Goal: Task Accomplishment & Management: Manage account settings

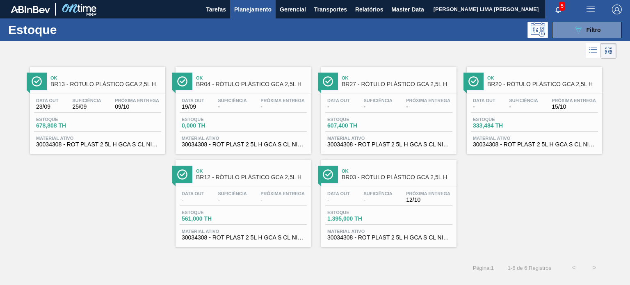
scroll to position [82, 0]
click at [407, 6] on span "Master Data" at bounding box center [407, 10] width 32 height 10
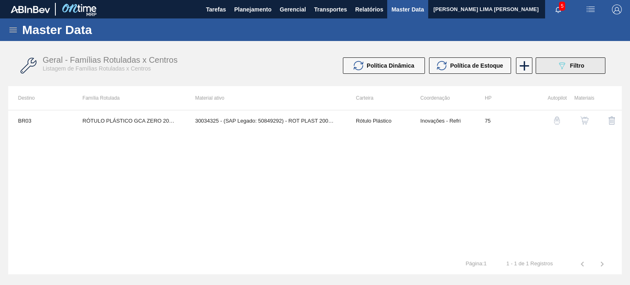
click at [547, 70] on button "089F7B8B-B2A5-4AFE-B5C0-19BA573D28AC Filtro" at bounding box center [570, 65] width 70 height 16
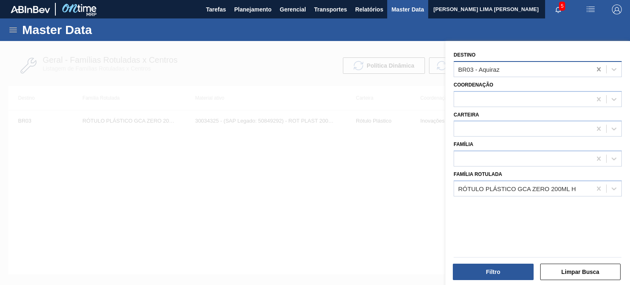
click at [595, 68] on icon at bounding box center [599, 69] width 8 height 8
click at [599, 185] on icon at bounding box center [599, 189] width 8 height 8
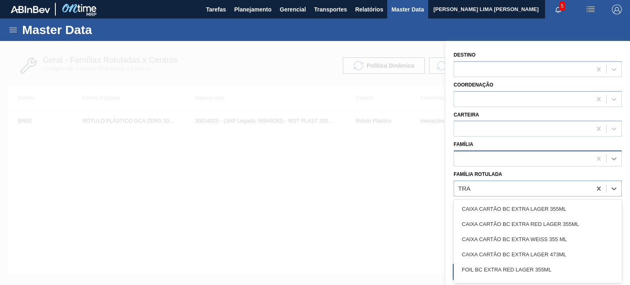
type Rotulada "TRA"
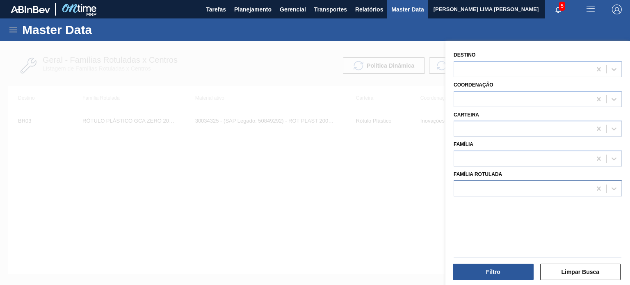
click at [520, 187] on div at bounding box center [522, 188] width 137 height 12
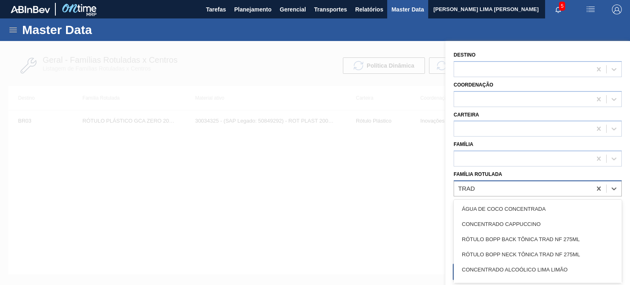
type Rotulada "TRADI"
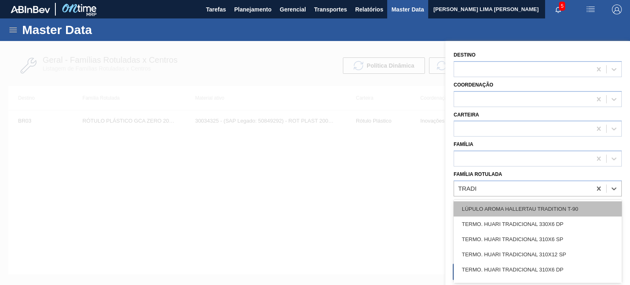
click at [522, 204] on div "LÚPULO AROMA HALLERTAU TRADITION T-90" at bounding box center [537, 208] width 168 height 15
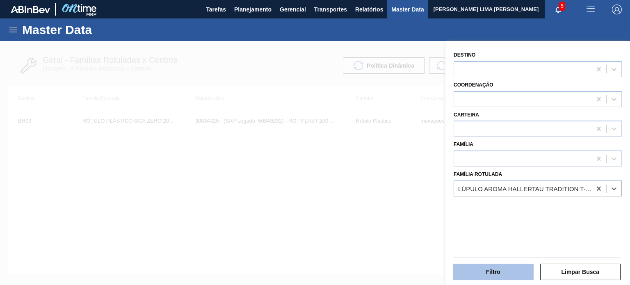
click at [504, 271] on button "Filtro" at bounding box center [493, 272] width 81 height 16
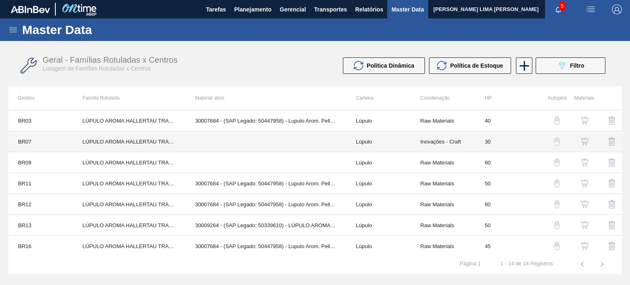
click at [287, 144] on td at bounding box center [265, 141] width 161 height 21
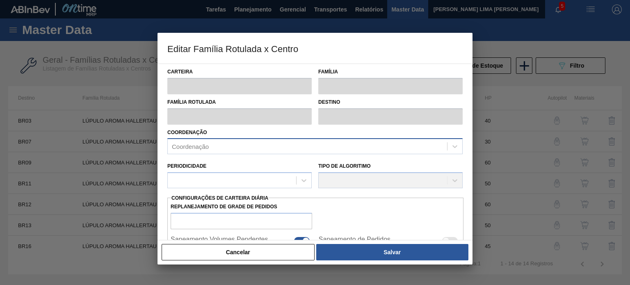
type input "Lúpulo"
type input "LÚPULO AROMA HALLERTAU TRADITION T-90"
type input "BR07 - Macacu"
type input "30"
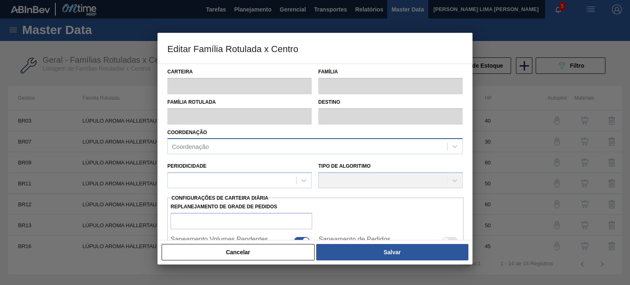
type input "0"
type input "100"
type input "0,000"
checkbox input "true"
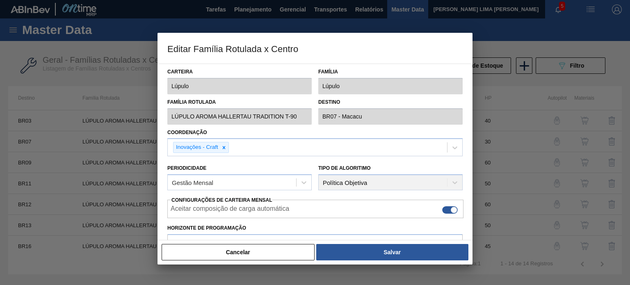
click at [257, 264] on div at bounding box center [315, 142] width 630 height 285
click at [257, 258] on button "Cancelar" at bounding box center [238, 252] width 153 height 16
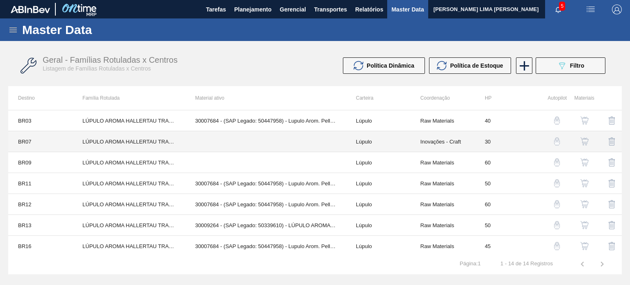
click at [309, 146] on td at bounding box center [265, 141] width 161 height 21
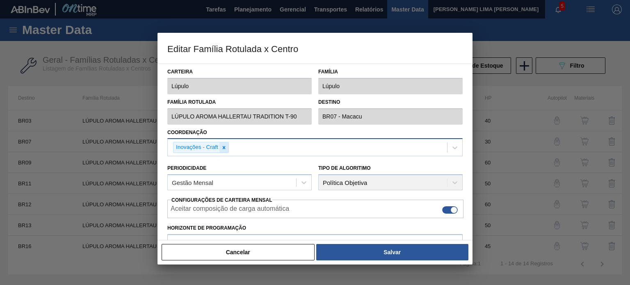
click at [225, 146] on icon at bounding box center [224, 148] width 6 height 6
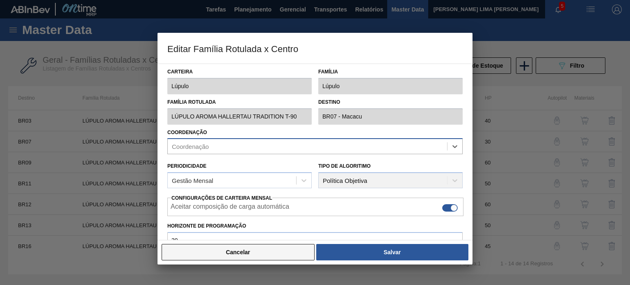
click at [247, 247] on button "Cancelar" at bounding box center [238, 252] width 153 height 16
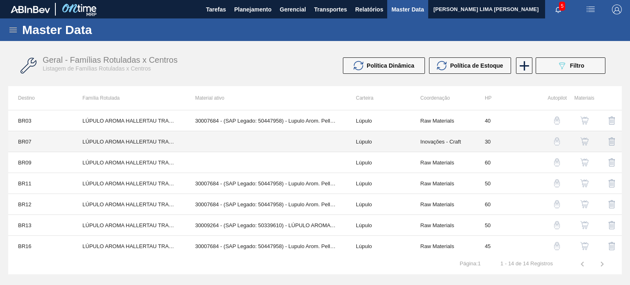
click at [243, 136] on td at bounding box center [265, 141] width 161 height 21
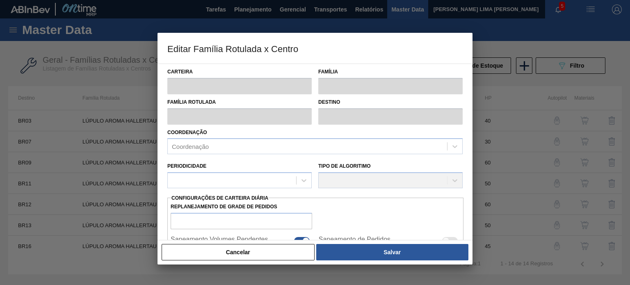
type input "Lúpulo"
type input "LÚPULO AROMA HALLERTAU TRADITION T-90"
type input "BR07 - Macacu"
type input "30"
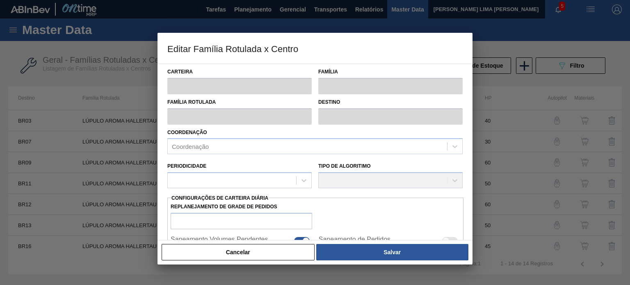
type input "0"
type input "100"
type input "0,000"
checkbox input "true"
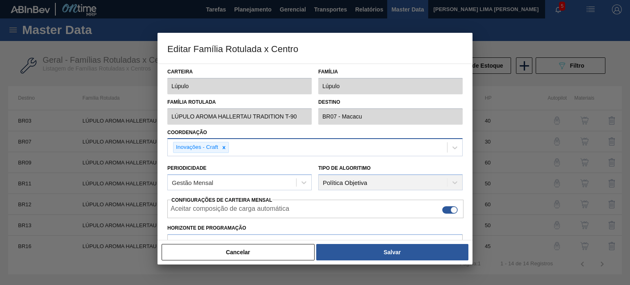
click at [228, 148] on div "Inovações - Craft" at bounding box center [201, 147] width 56 height 11
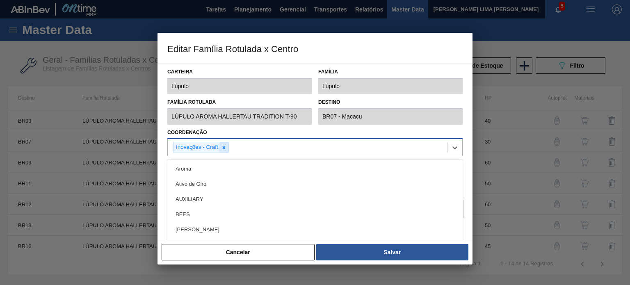
click at [226, 149] on icon at bounding box center [224, 148] width 6 height 6
type input "RAW"
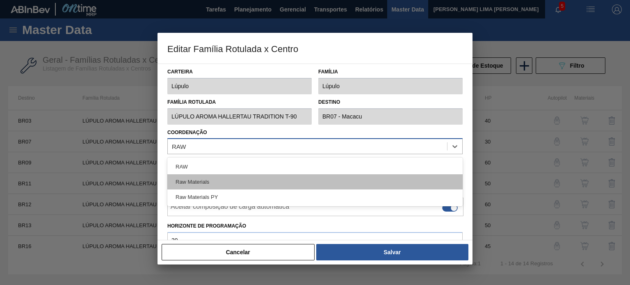
click at [223, 179] on div "Raw Materials" at bounding box center [314, 181] width 295 height 15
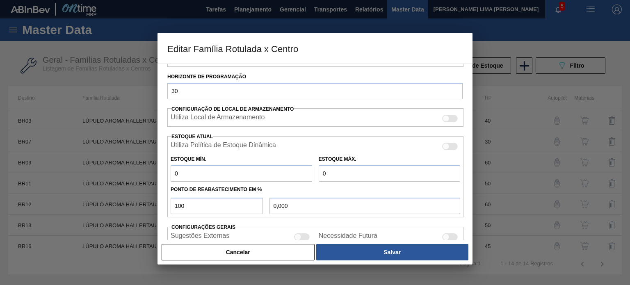
scroll to position [164, 0]
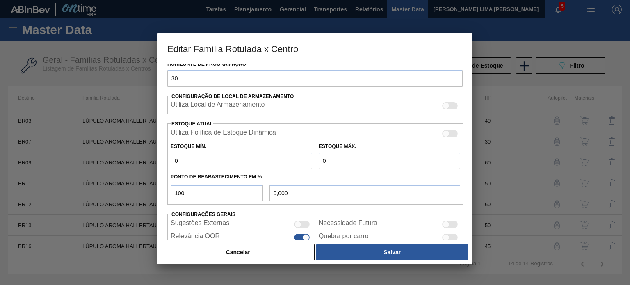
drag, startPoint x: 159, startPoint y: 160, endPoint x: 153, endPoint y: 160, distance: 7.0
click at [152, 160] on div "Editar Família Rotulada x Centro Carteira Lúpulo Família Lúpulo Família Rotulad…" at bounding box center [315, 142] width 630 height 285
type input "4"
type input "4,000"
type input "47"
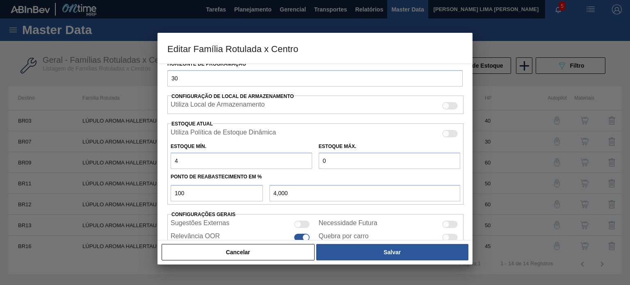
type input "47,000"
type input "475"
type input "475,000"
type input "475"
type input "3"
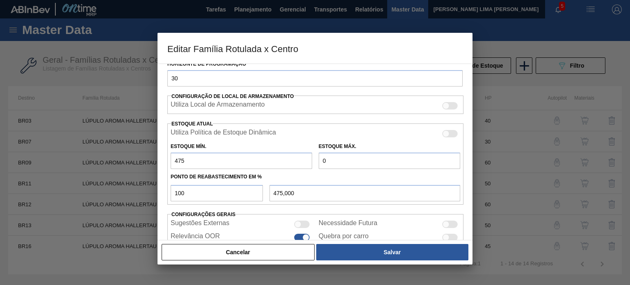
type input "3,000"
type input "30"
type input "30,000"
type input "300"
type input "300,000"
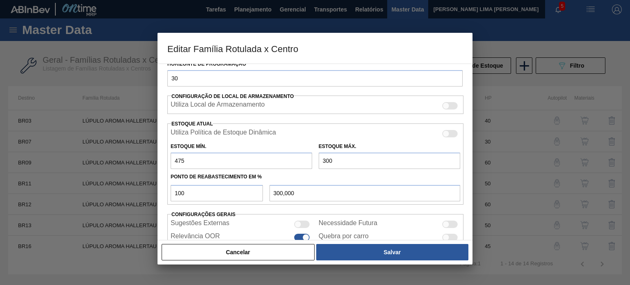
type input "3.000"
type input "3.000,000"
type input "3.000"
type input "5"
type input "601,250"
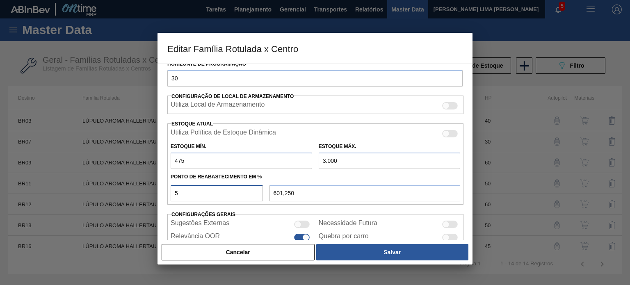
type input "50"
type input "1.737,500"
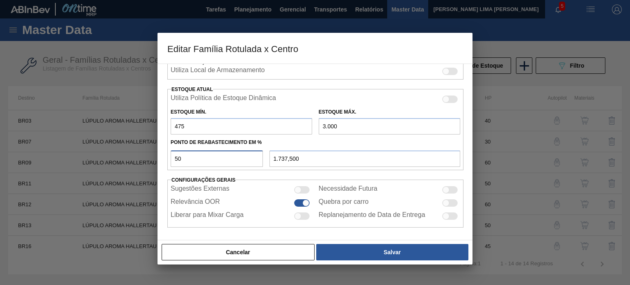
type input "50"
click at [454, 189] on div at bounding box center [450, 189] width 16 height 7
checkbox input "true"
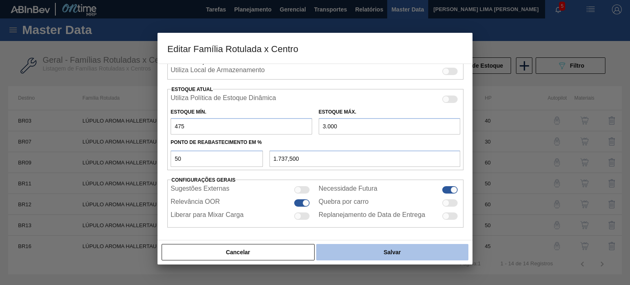
click at [414, 252] on button "Salvar" at bounding box center [392, 252] width 152 height 16
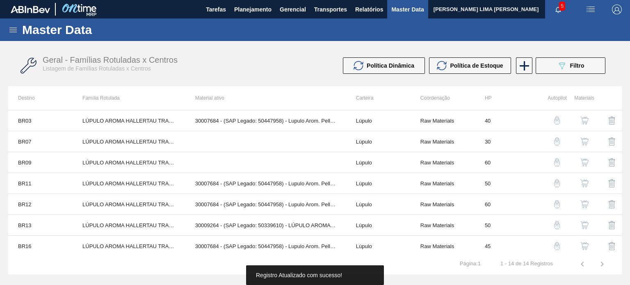
click at [585, 138] on img "button" at bounding box center [584, 141] width 8 height 8
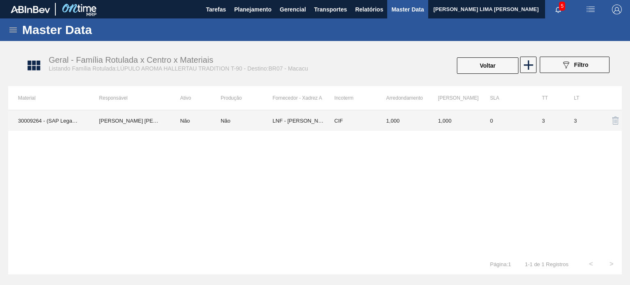
click at [396, 127] on td "1,000" at bounding box center [402, 120] width 52 height 21
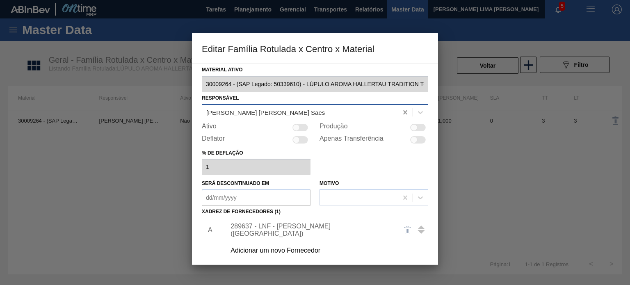
click at [402, 113] on icon at bounding box center [405, 112] width 8 height 8
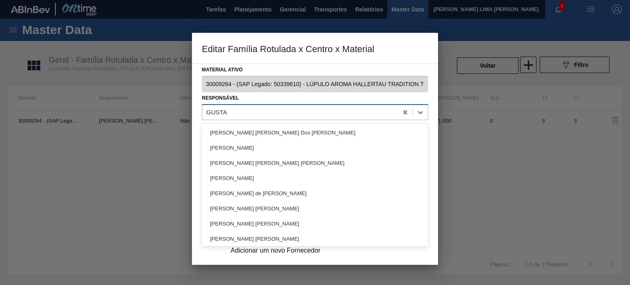
type input "GUSTAV"
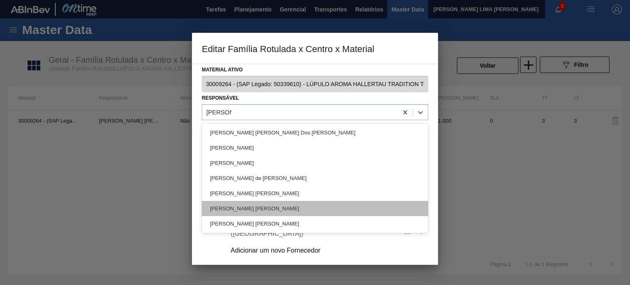
click at [312, 208] on div "GUSTAVO HENRIQUE CALO FARIAS" at bounding box center [315, 208] width 226 height 15
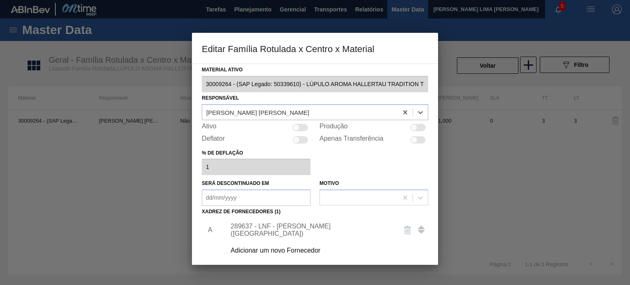
click at [310, 246] on div "Adicionar um novo Fornecedor" at bounding box center [324, 250] width 207 height 21
click at [305, 251] on div "Adicionar um novo Fornecedor" at bounding box center [310, 250] width 161 height 7
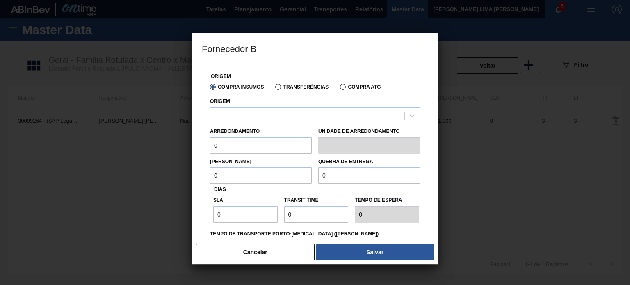
click at [290, 123] on div "Arredondamento 0 Unidade de arredondamento" at bounding box center [315, 138] width 216 height 30
click at [286, 114] on div at bounding box center [307, 115] width 194 height 12
click at [286, 89] on label "Transferências" at bounding box center [301, 87] width 53 height 6
click at [274, 89] on input "Transferências" at bounding box center [274, 89] width 0 height 0
click at [279, 84] on label "Transferências" at bounding box center [301, 87] width 53 height 6
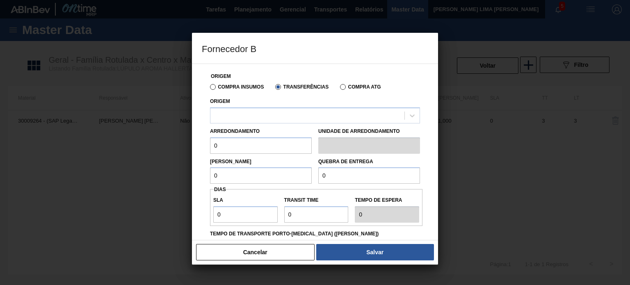
click at [274, 89] on input "Transferências" at bounding box center [274, 89] width 0 height 0
click at [268, 121] on div at bounding box center [307, 115] width 194 height 12
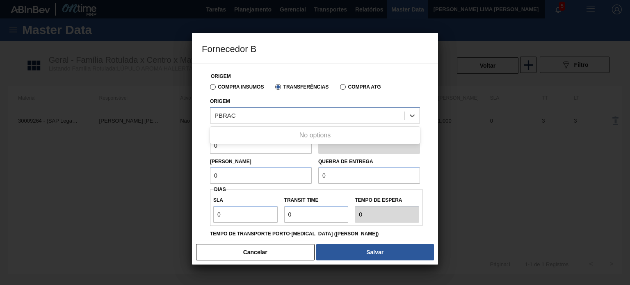
type input "PBRA"
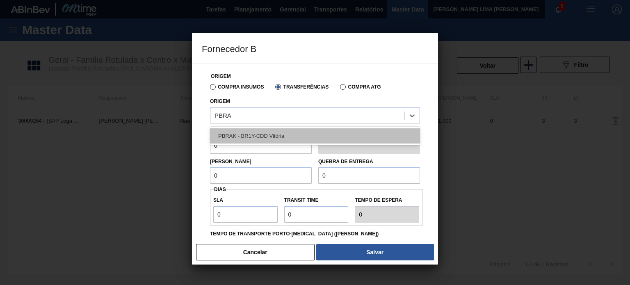
click at [255, 137] on div "PBRAK - BR1Y-CDD Vitória" at bounding box center [315, 135] width 210 height 15
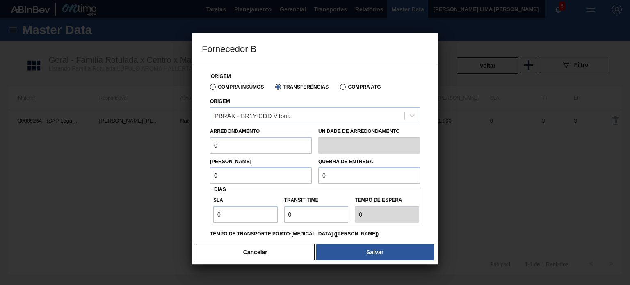
drag, startPoint x: 226, startPoint y: 144, endPoint x: 200, endPoint y: 140, distance: 26.5
click at [200, 140] on div "Origem Compra Insumos Transferências Compra ATG Origem PBRAK - BR1Y-CDD Vitória…" at bounding box center [315, 152] width 246 height 177
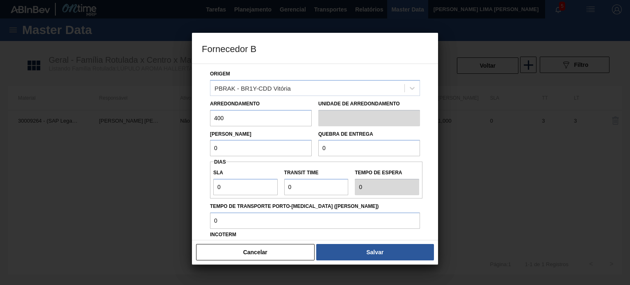
scroll to position [41, 0]
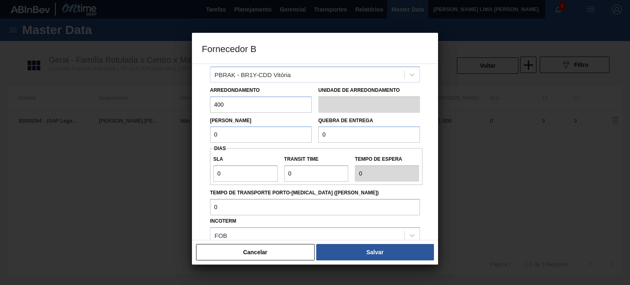
drag, startPoint x: 233, startPoint y: 107, endPoint x: 195, endPoint y: 105, distance: 38.2
click at [195, 105] on div "Origem Compra Insumos Transferências Compra ATG Origem PBRAK - BR1Y-CDD Vitória…" at bounding box center [315, 152] width 246 height 177
type input "800"
type input "100"
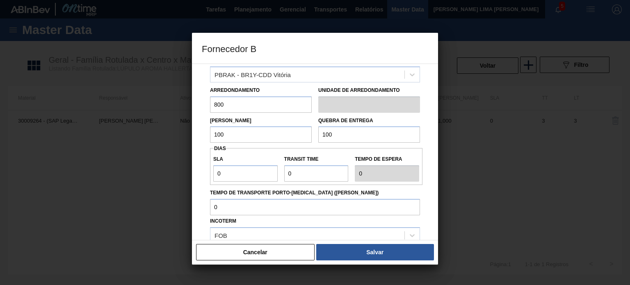
drag, startPoint x: 197, startPoint y: 132, endPoint x: 187, endPoint y: 132, distance: 10.7
click at [187, 132] on div "Fornecedor B Origem Compra Insumos Transferências Compra ATG Origem PBRAK - BR1…" at bounding box center [315, 142] width 630 height 285
type input "1.000"
type input "5"
type input "2.000"
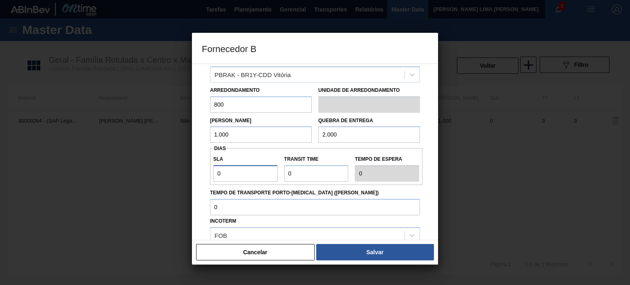
click at [204, 167] on div "Origem Compra Insumos Transferências Compra ATG Origem PBRAK - BR1Y-CDD Vitória…" at bounding box center [315, 177] width 226 height 308
type input "3"
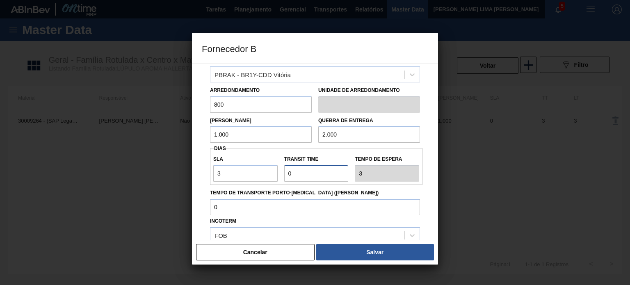
type input "6"
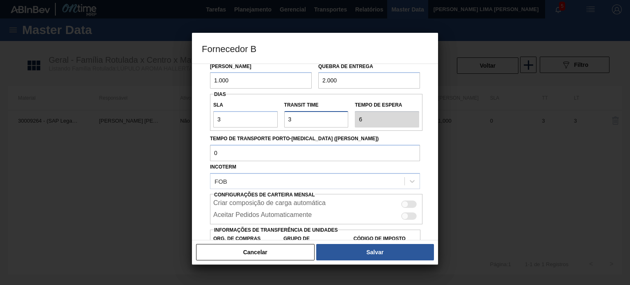
scroll to position [140, 0]
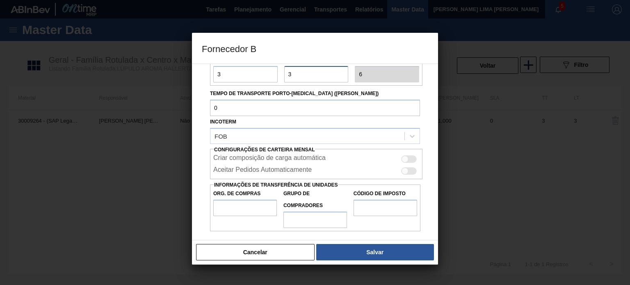
type input "3"
click at [408, 159] on div at bounding box center [409, 158] width 16 height 7
checkbox input "true"
click at [224, 205] on input "Org. de Compras" at bounding box center [245, 208] width 64 height 16
type input "BR00"
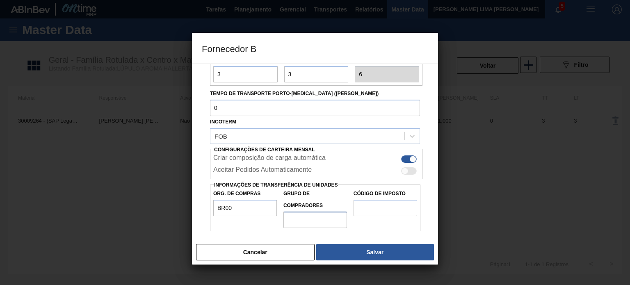
click at [304, 215] on input "Grupo de Compradores" at bounding box center [315, 220] width 64 height 16
type input "A01"
click at [361, 208] on input "Código de Imposto" at bounding box center [385, 208] width 64 height 16
type input "I1"
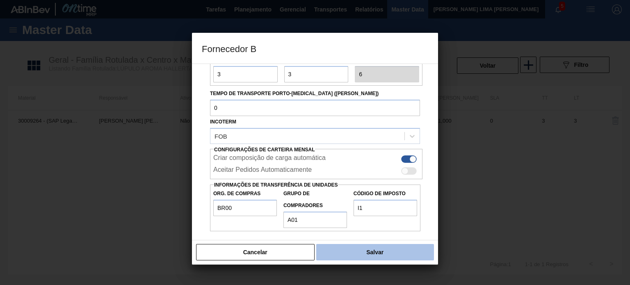
click at [382, 254] on button "Salvar" at bounding box center [375, 252] width 118 height 16
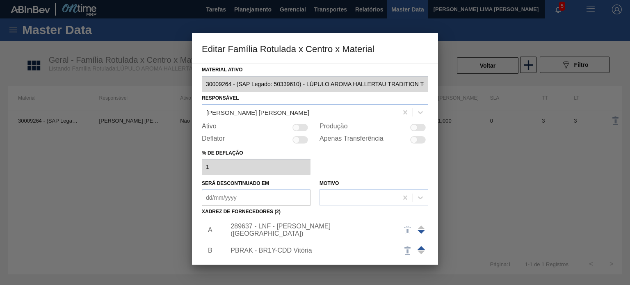
scroll to position [84, 0]
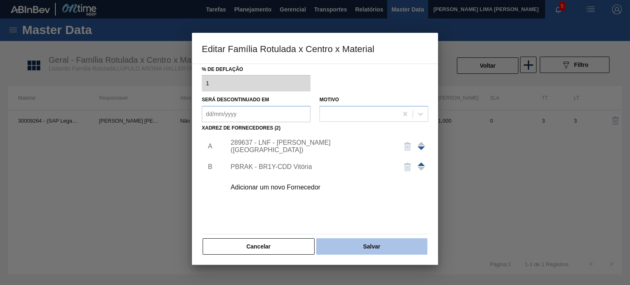
click at [359, 239] on button "Salvar" at bounding box center [371, 246] width 111 height 16
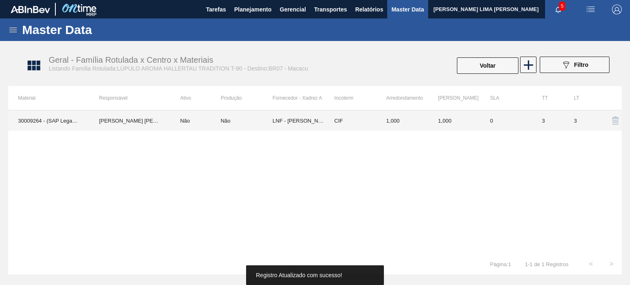
click at [358, 117] on td "CIF" at bounding box center [350, 120] width 52 height 21
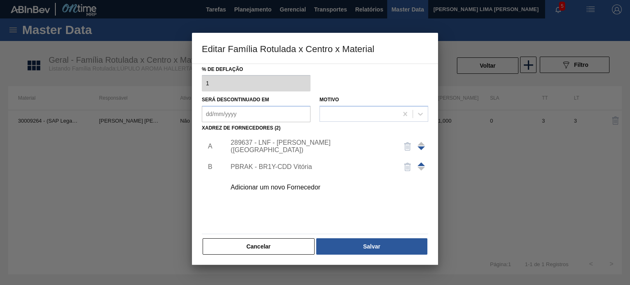
click at [418, 163] on span at bounding box center [420, 164] width 7 height 4
click at [379, 235] on div "Material ativo 30009264 - (SAP Legado: 50339610) - LÚPULO AROMA HALLERTAU TRADI…" at bounding box center [315, 117] width 226 height 275
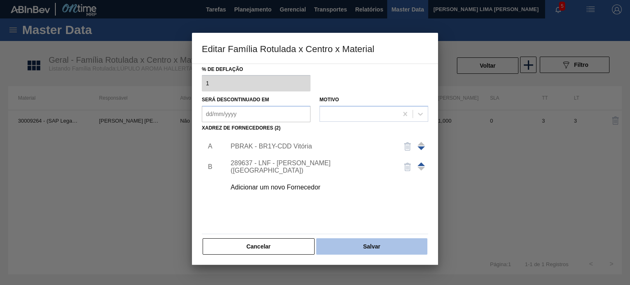
click at [378, 242] on button "Salvar" at bounding box center [371, 246] width 111 height 16
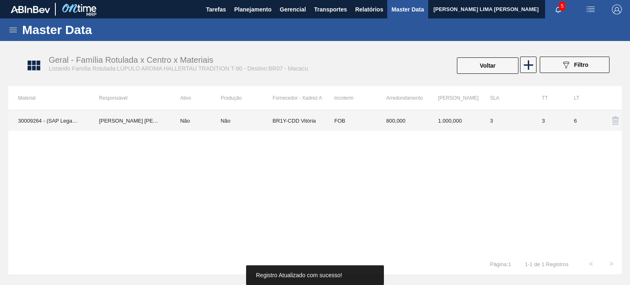
click at [161, 121] on td "GUSTAVO HENRIQUE CALO FARIAS" at bounding box center [129, 120] width 81 height 21
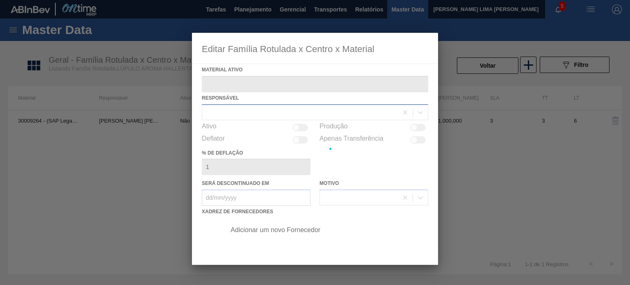
type ativo "30009264 - (SAP Legado: 50339610) - LÚPULO AROMA HALLERTAU TRADITION T-90"
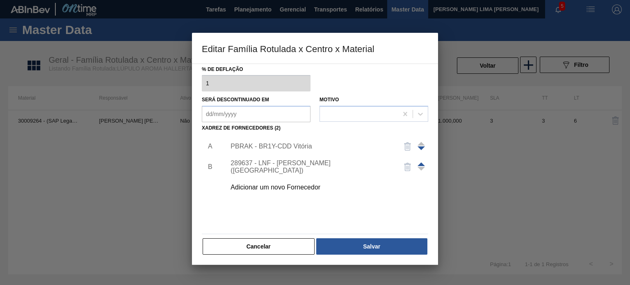
click at [285, 252] on button "Cancelar" at bounding box center [259, 246] width 112 height 16
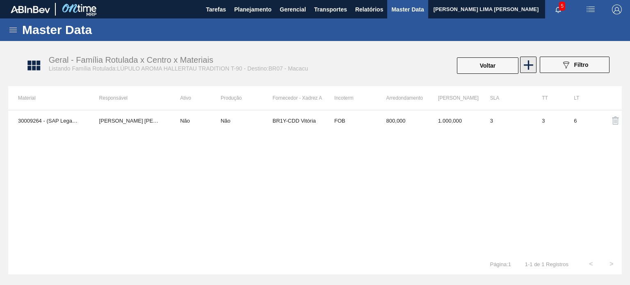
click at [525, 67] on icon at bounding box center [528, 65] width 16 height 16
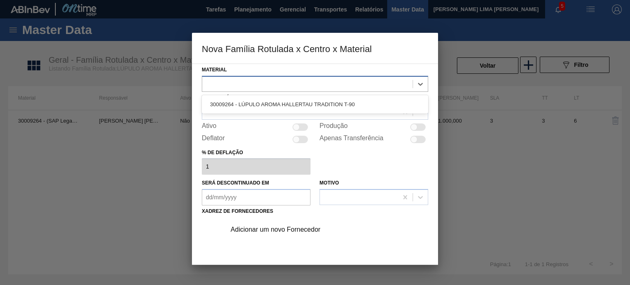
click at [301, 82] on div at bounding box center [307, 84] width 210 height 12
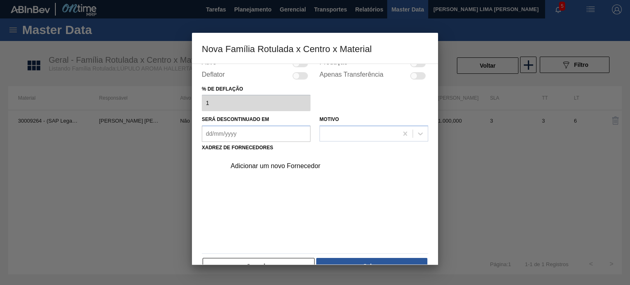
scroll to position [83, 0]
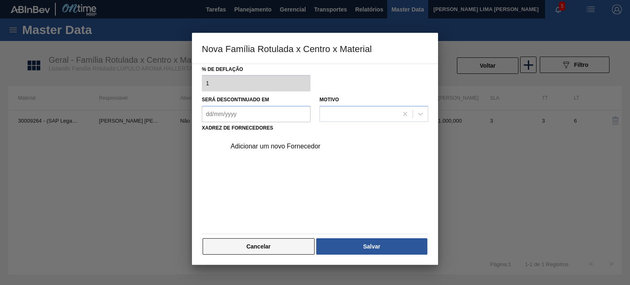
click at [285, 242] on button "Cancelar" at bounding box center [259, 246] width 112 height 16
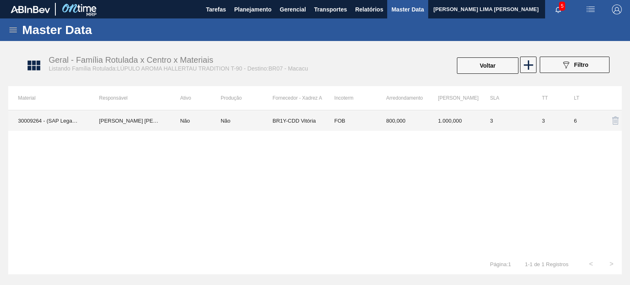
click at [340, 121] on td "FOB" at bounding box center [350, 120] width 52 height 21
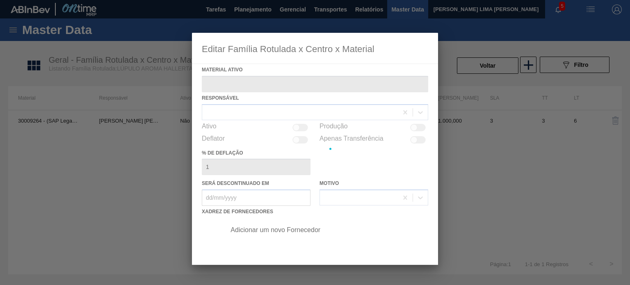
type ativo "30009264 - (SAP Legado: 50339610) - LÚPULO AROMA HALLERTAU TRADITION T-90"
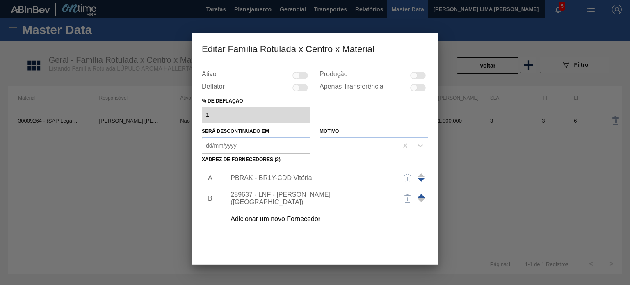
scroll to position [84, 0]
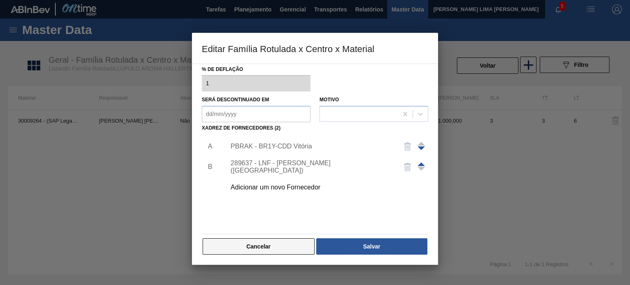
click at [249, 249] on button "Cancelar" at bounding box center [259, 246] width 112 height 16
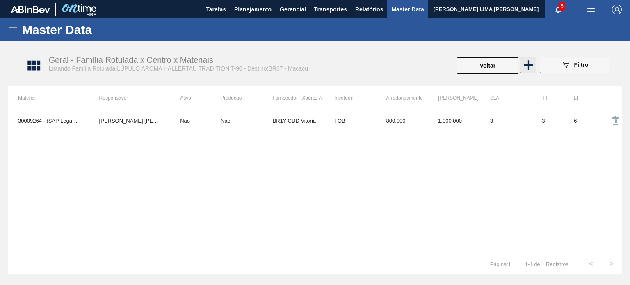
click at [528, 68] on icon at bounding box center [528, 64] width 9 height 9
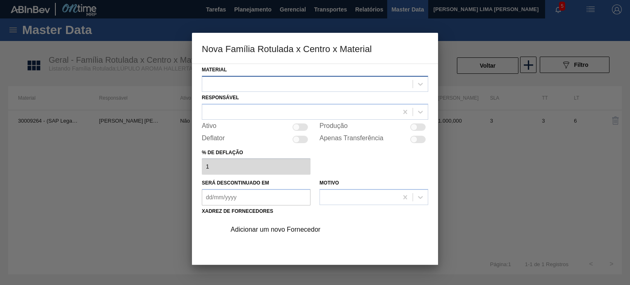
click at [310, 90] on div at bounding box center [315, 84] width 226 height 16
click at [253, 131] on div "Ativo" at bounding box center [256, 127] width 109 height 10
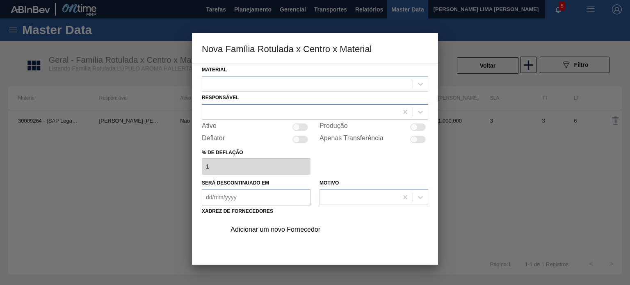
click at [238, 117] on div at bounding box center [300, 112] width 196 height 12
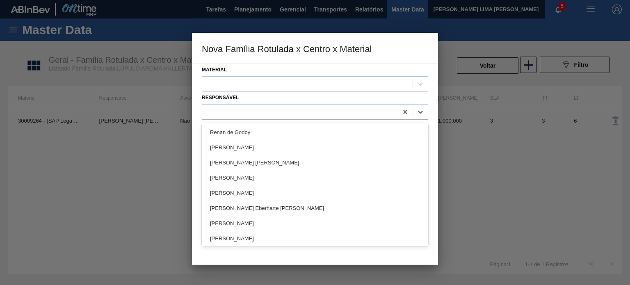
click at [241, 100] on div "Responsável option Renan de Godoy focused, 1 of 101. 101 results available. Use…" at bounding box center [315, 106] width 226 height 28
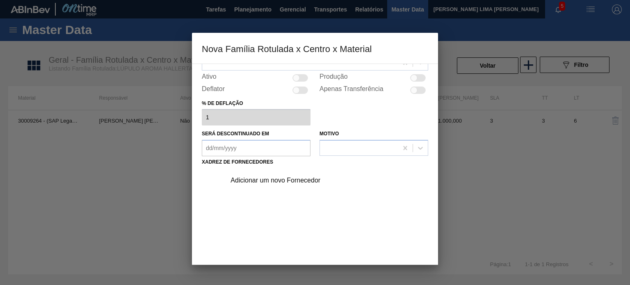
scroll to position [83, 0]
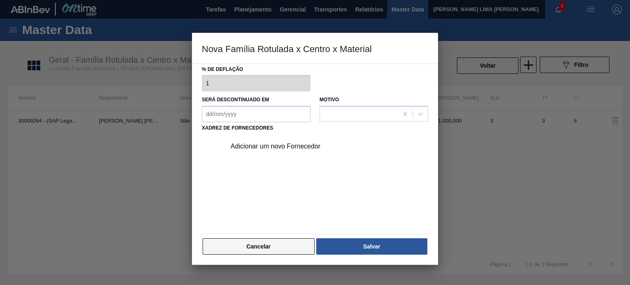
click at [260, 242] on button "Cancelar" at bounding box center [259, 246] width 112 height 16
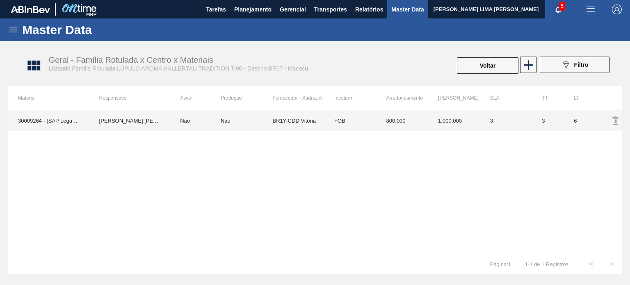
click at [254, 119] on div "Não" at bounding box center [247, 121] width 52 height 6
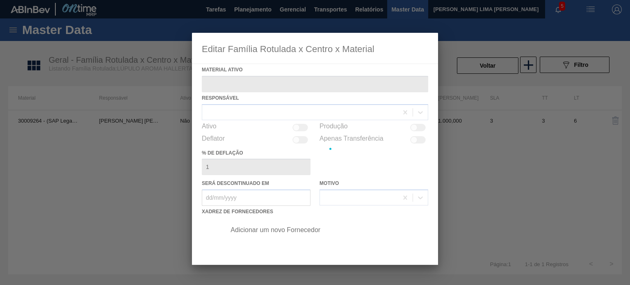
type ativo "30009264 - (SAP Legado: 50339610) - LÚPULO AROMA HALLERTAU TRADITION T-90"
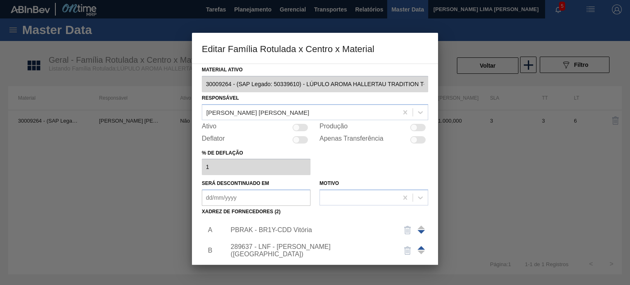
click at [295, 124] on div at bounding box center [296, 127] width 7 height 7
checkbox input "true"
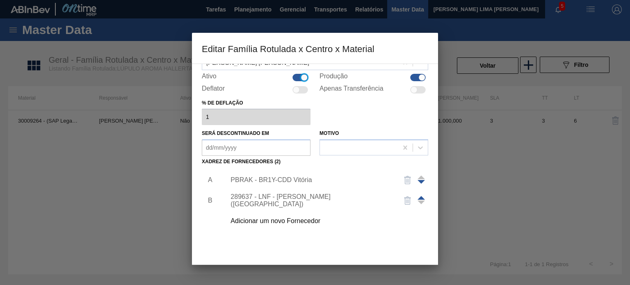
scroll to position [84, 0]
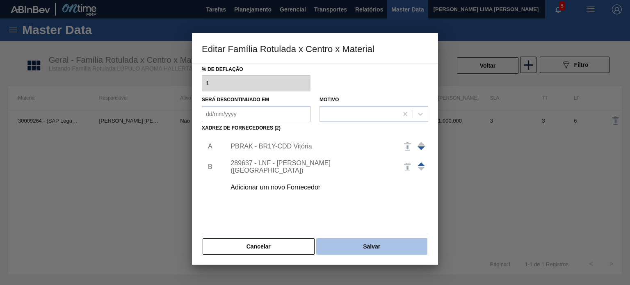
click at [365, 246] on button "Salvar" at bounding box center [371, 246] width 111 height 16
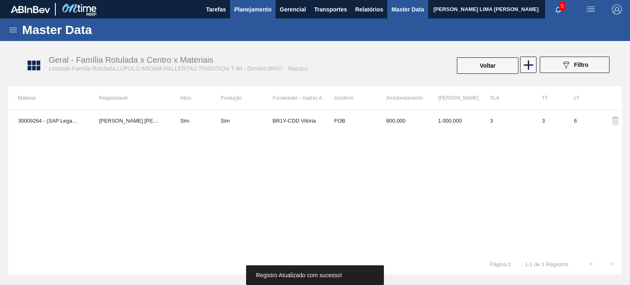
click at [256, 14] on button "Planejamento" at bounding box center [253, 9] width 46 height 18
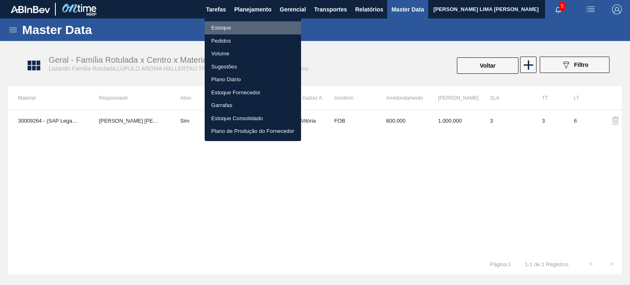
click at [249, 23] on li "Estoque" at bounding box center [253, 27] width 96 height 13
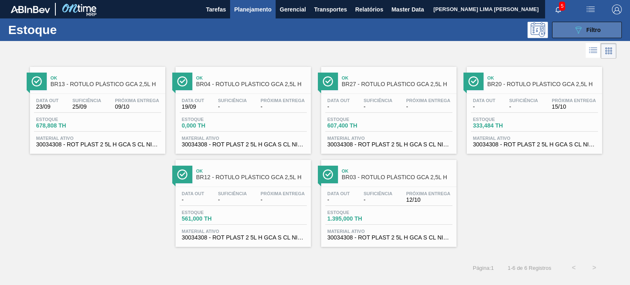
click at [563, 36] on button "089F7B8B-B2A5-4AFE-B5C0-19BA573D28AC Filtro" at bounding box center [587, 30] width 70 height 16
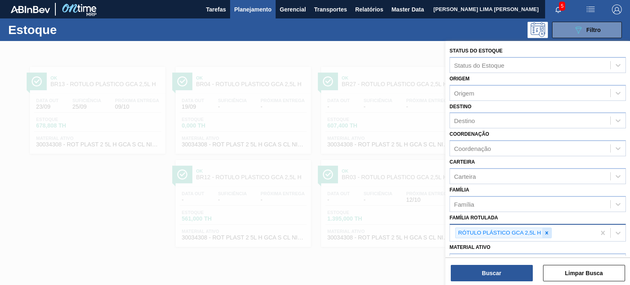
click at [545, 232] on icon at bounding box center [546, 232] width 3 height 3
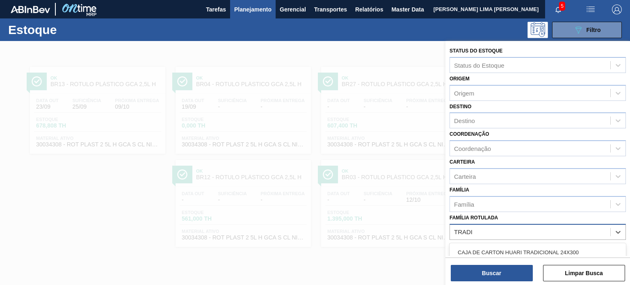
type Rotulada "TRADIT"
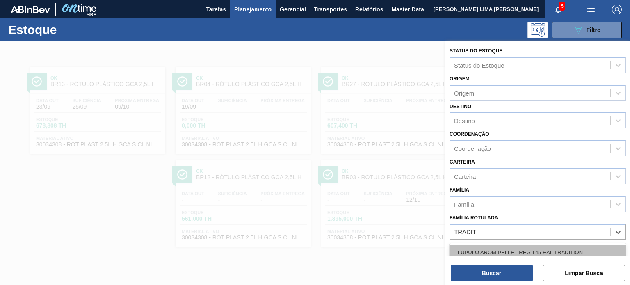
scroll to position [82, 0]
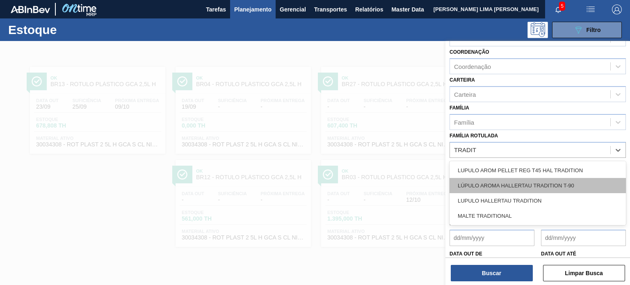
click at [541, 185] on div "LÚPULO AROMA HALLERTAU TRADITION T-90" at bounding box center [537, 185] width 176 height 15
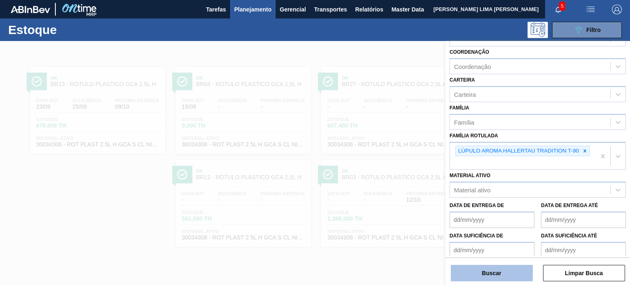
click at [504, 271] on button "Buscar" at bounding box center [492, 273] width 82 height 16
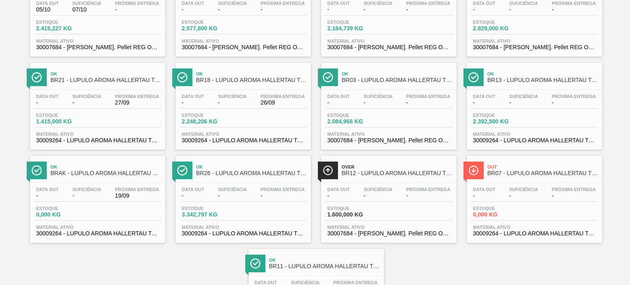
scroll to position [0, 0]
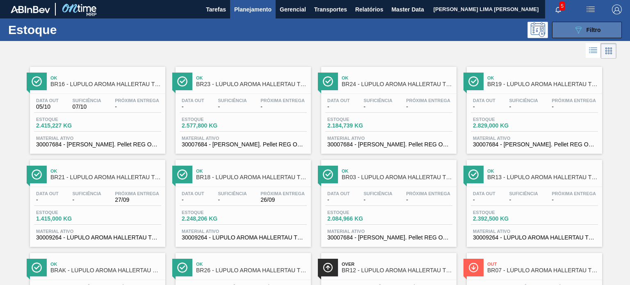
click at [564, 26] on button "089F7B8B-B2A5-4AFE-B5C0-19BA573D28AC Filtro" at bounding box center [587, 30] width 70 height 16
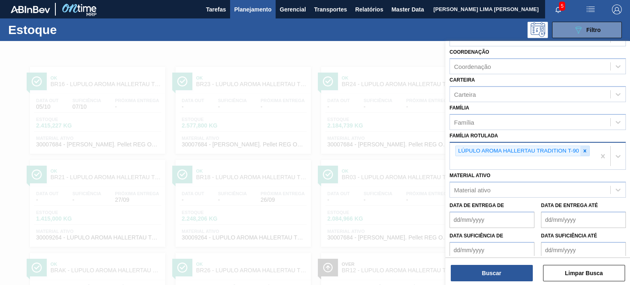
click at [582, 148] on icon at bounding box center [585, 151] width 6 height 6
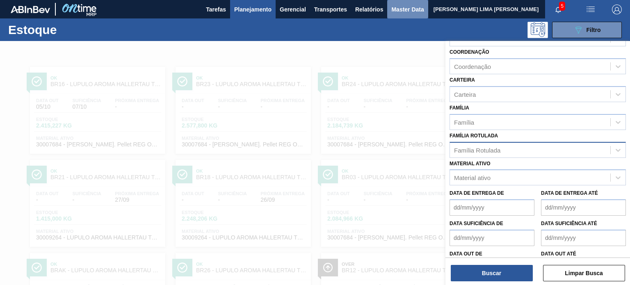
click at [401, 11] on span "Master Data" at bounding box center [407, 10] width 32 height 10
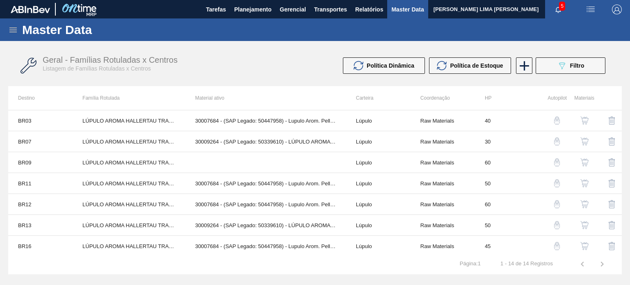
click at [18, 34] on icon at bounding box center [13, 30] width 10 height 10
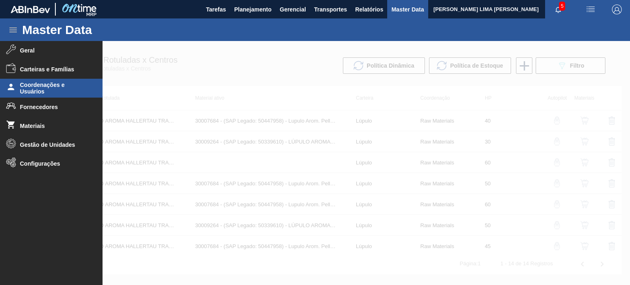
click at [45, 90] on span "Coordenações e Usuários" at bounding box center [54, 88] width 68 height 13
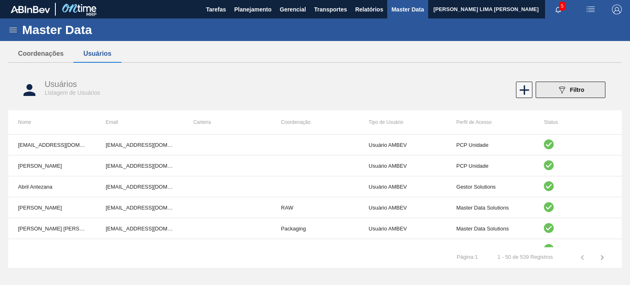
click at [575, 91] on span "Filtro" at bounding box center [577, 90] width 14 height 7
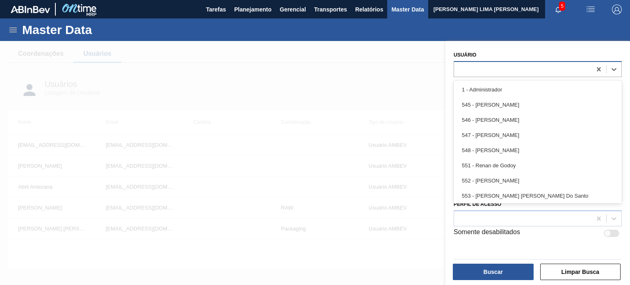
click at [495, 74] on div at bounding box center [522, 69] width 137 height 12
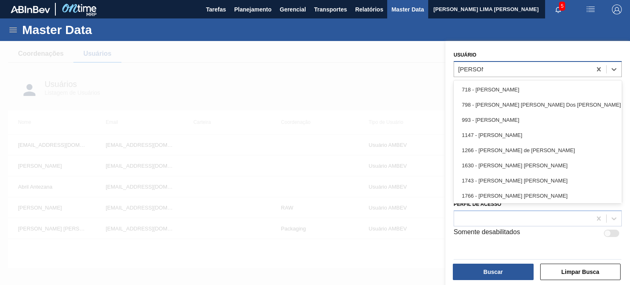
type input "GUSTAVO"
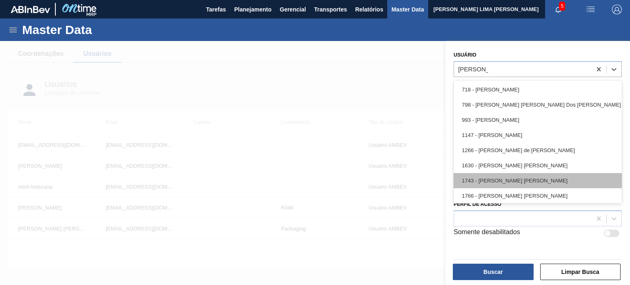
click at [542, 180] on div "1743 - GUSTAVO HENRIQUE CALO FARIAS" at bounding box center [537, 180] width 168 height 15
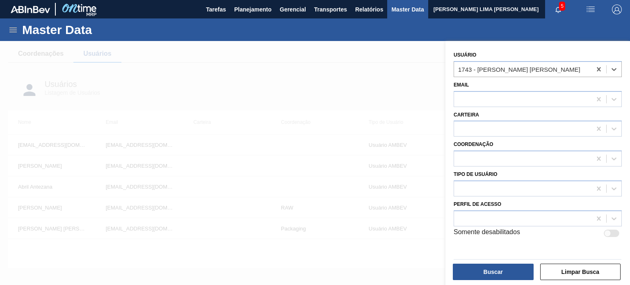
click at [516, 260] on div at bounding box center [537, 259] width 174 height 7
click at [518, 270] on button "Buscar" at bounding box center [493, 272] width 81 height 16
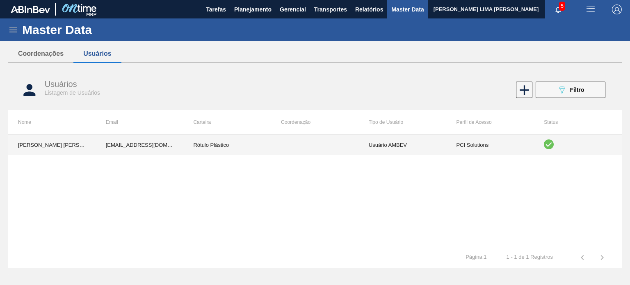
click at [407, 146] on td "Usuário AMBEV" at bounding box center [403, 144] width 88 height 21
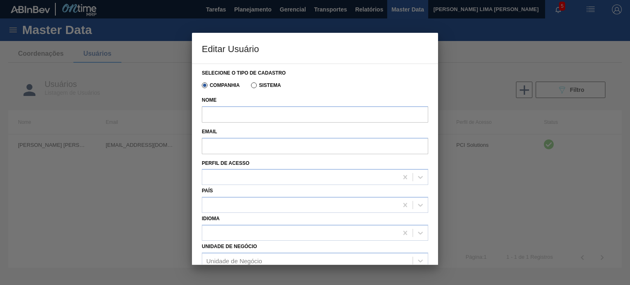
type input "GUSTAVO HENRIQUE CALO FARIAS"
type input "99839134@ab-inbev.com"
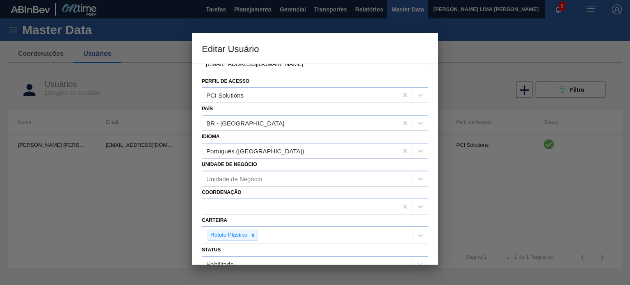
scroll to position [115, 0]
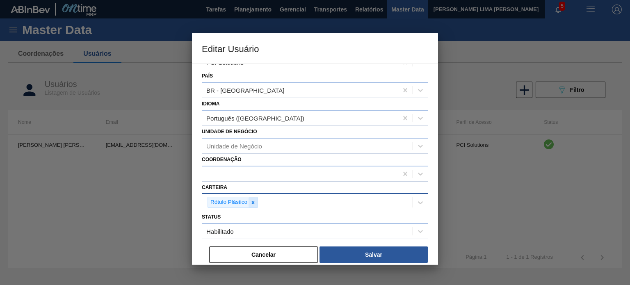
click at [254, 202] on icon at bounding box center [253, 203] width 6 height 6
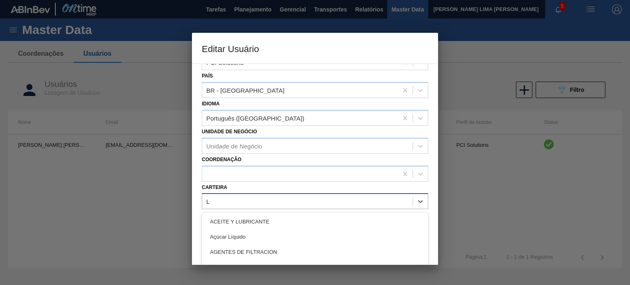
type input "LÚ"
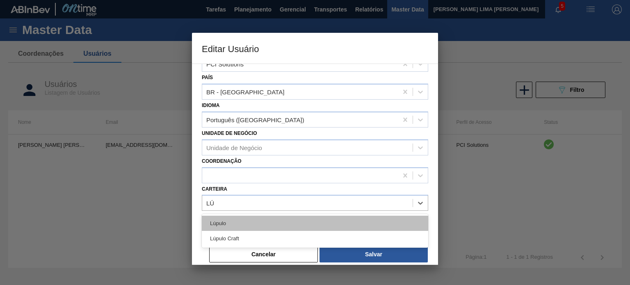
click at [246, 217] on div "Lúpulo" at bounding box center [315, 223] width 226 height 15
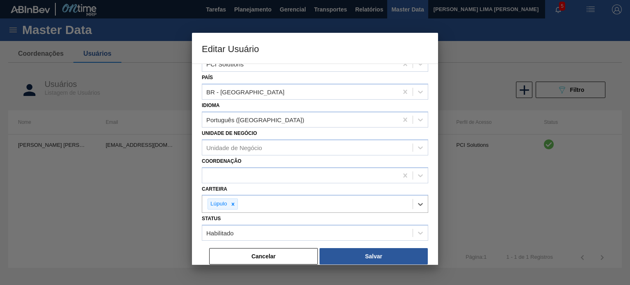
scroll to position [115, 0]
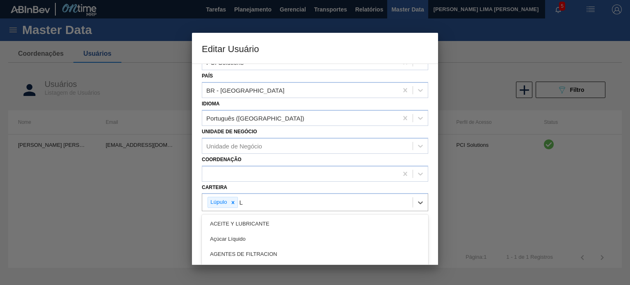
type input "LÚ"
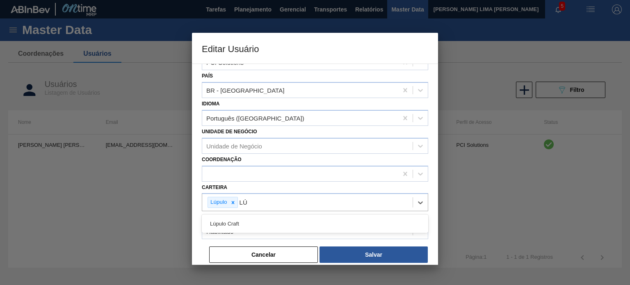
click at [306, 218] on div "Lúpulo Craft" at bounding box center [315, 223] width 226 height 15
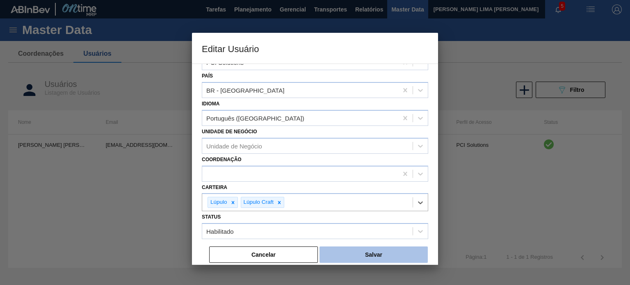
click at [368, 258] on button "Salvar" at bounding box center [373, 254] width 108 height 16
click at [367, 253] on button "Salvar" at bounding box center [373, 254] width 108 height 16
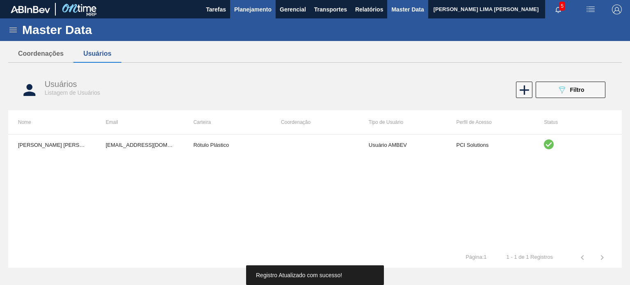
click at [246, 14] on span "Planejamento" at bounding box center [252, 10] width 37 height 10
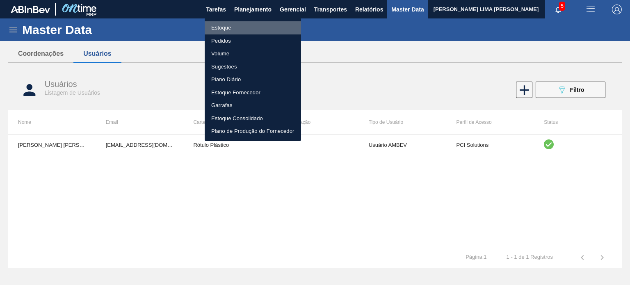
click at [238, 30] on li "Estoque" at bounding box center [253, 27] width 96 height 13
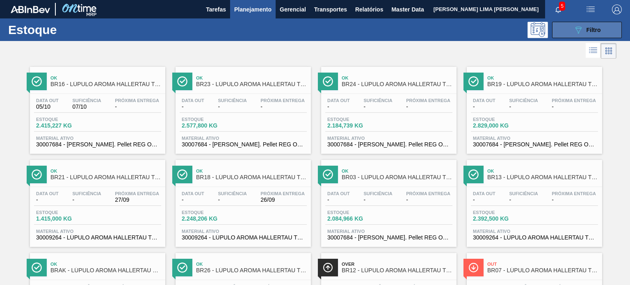
click at [569, 26] on button "089F7B8B-B2A5-4AFE-B5C0-19BA573D28AC Filtro" at bounding box center [587, 30] width 70 height 16
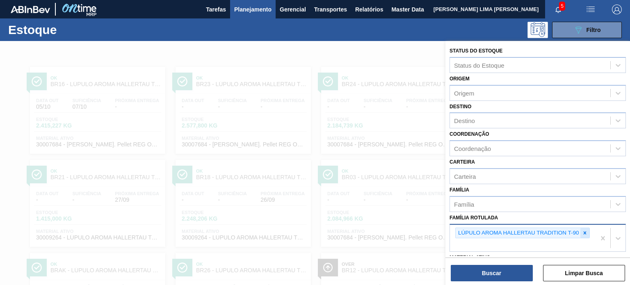
click at [582, 230] on icon at bounding box center [585, 233] width 6 height 6
paste Rotulada "TAMPA AL AUTO CDL PRATA ARDAGH"
type Rotulada "TAMPA AL AUTO CDL PRATA ARDAGH"
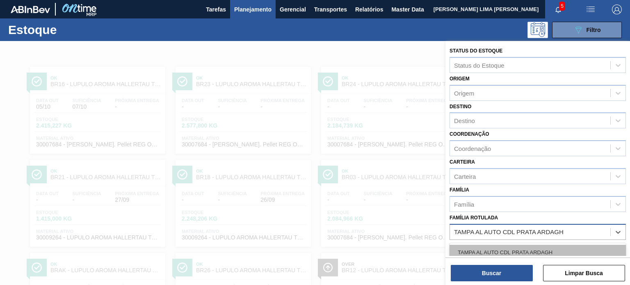
click at [538, 250] on div "TAMPA AL AUTO CDL PRATA ARDAGH" at bounding box center [537, 252] width 176 height 15
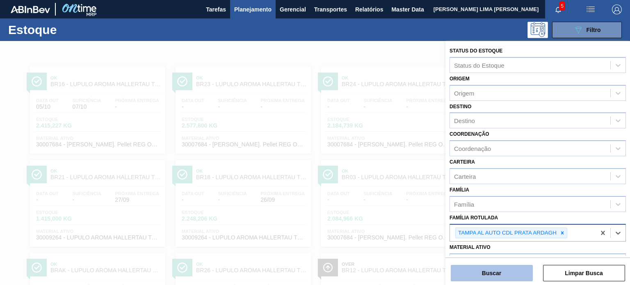
click at [522, 270] on button "Buscar" at bounding box center [492, 273] width 82 height 16
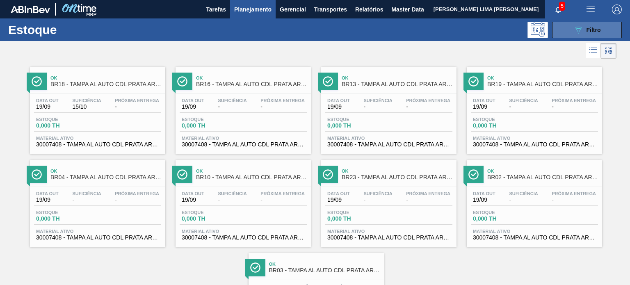
click at [557, 29] on button "089F7B8B-B2A5-4AFE-B5C0-19BA573D28AC Filtro" at bounding box center [587, 30] width 70 height 16
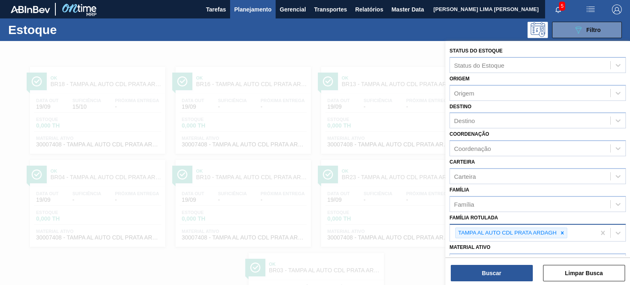
drag, startPoint x: 561, startPoint y: 230, endPoint x: 551, endPoint y: 231, distance: 9.8
click at [560, 230] on icon at bounding box center [562, 233] width 6 height 6
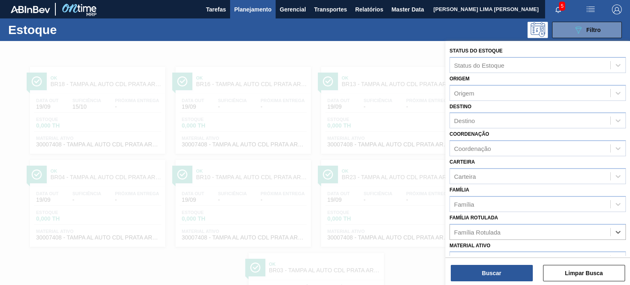
paste Rotulada "TAMPA AL AUTO CDL PRATA ARDAGH"
type Rotulada "TAMPA AL AUTO CDL PRATA ARDAGH"
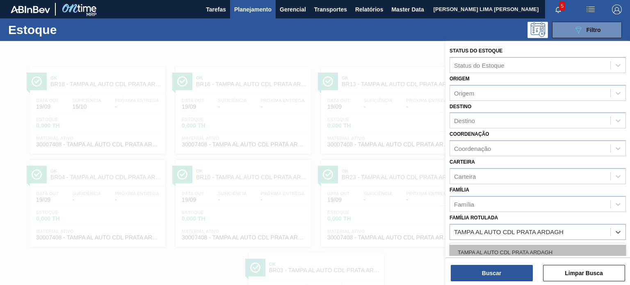
click at [526, 249] on div "TAMPA AL AUTO CDL PRATA ARDAGH" at bounding box center [537, 252] width 176 height 15
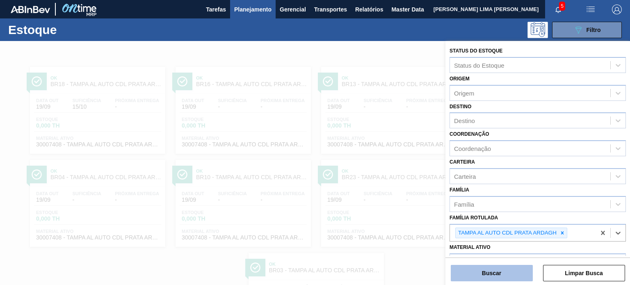
click at [520, 269] on button "Buscar" at bounding box center [492, 273] width 82 height 16
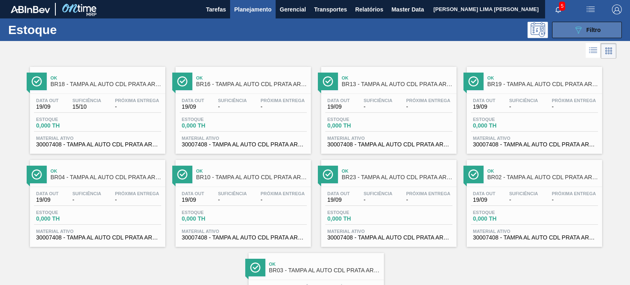
click at [560, 31] on button "089F7B8B-B2A5-4AFE-B5C0-19BA573D28AC Filtro" at bounding box center [587, 30] width 70 height 16
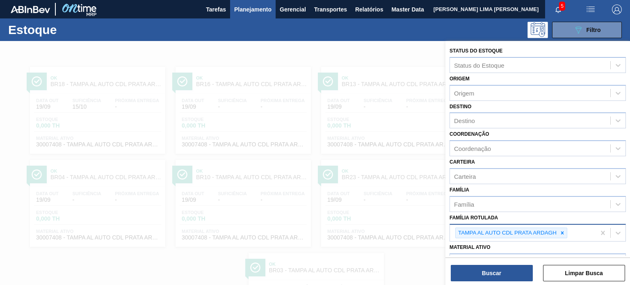
click at [558, 232] on div at bounding box center [562, 233] width 9 height 10
drag, startPoint x: 561, startPoint y: 231, endPoint x: 547, endPoint y: 230, distance: 14.4
click at [562, 231] on div "Família Rotulada" at bounding box center [530, 232] width 160 height 12
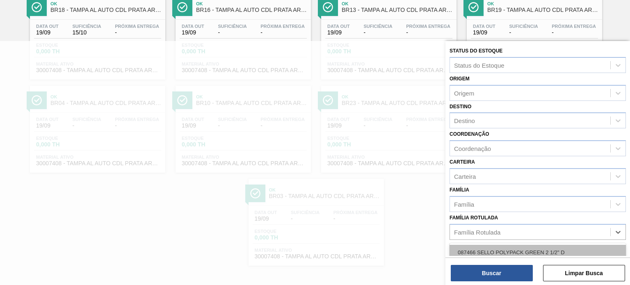
paste Rotulada "TAMPA DE ALUMÍNIO DOURADA TAB PRATA MINAS"
type Rotulada "TAMPA DE ALUMÍNIO DOURADA TAB PRATA MINAS"
click at [510, 246] on div "TAMPA DE ALUMÍNIO DOURADA TAB PRATA MINAS" at bounding box center [537, 252] width 176 height 15
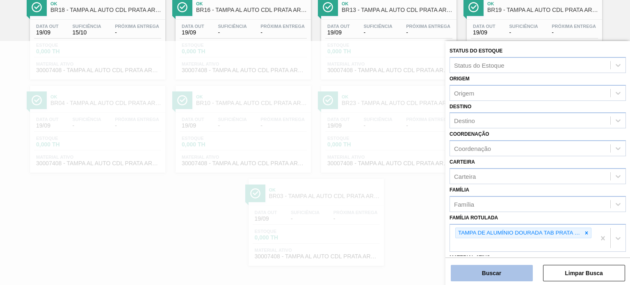
click at [504, 267] on button "Buscar" at bounding box center [492, 273] width 82 height 16
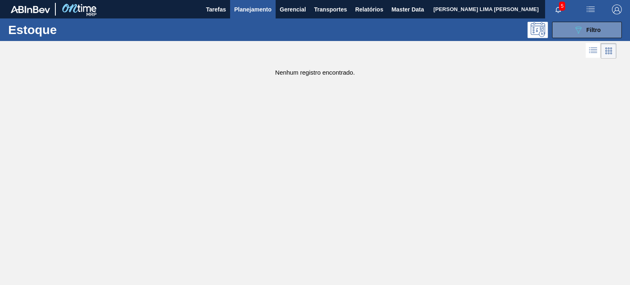
drag, startPoint x: 603, startPoint y: 31, endPoint x: 602, endPoint y: 40, distance: 8.6
click at [602, 31] on button "089F7B8B-B2A5-4AFE-B5C0-19BA573D28AC Filtro" at bounding box center [587, 30] width 70 height 16
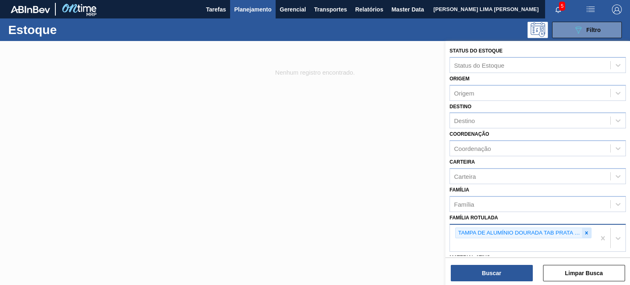
click at [589, 232] on div at bounding box center [586, 233] width 9 height 10
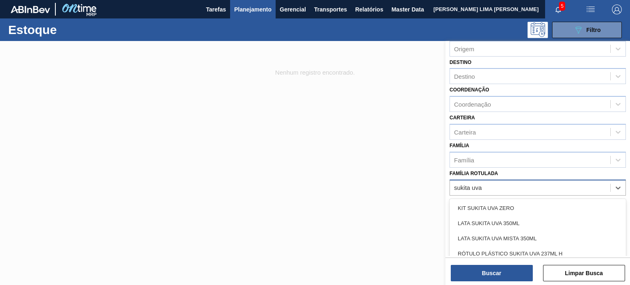
scroll to position [82, 0]
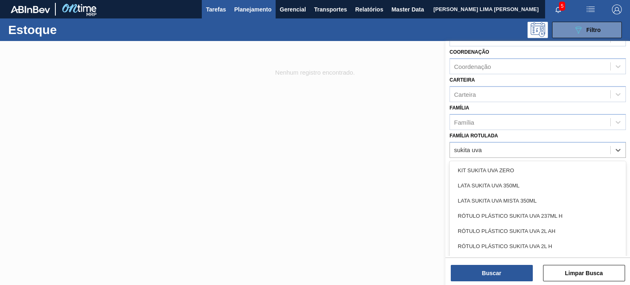
type Rotulada "sukita uva"
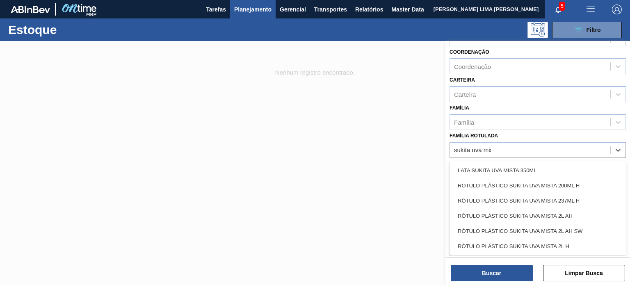
type Rotulada "sukita uva mista"
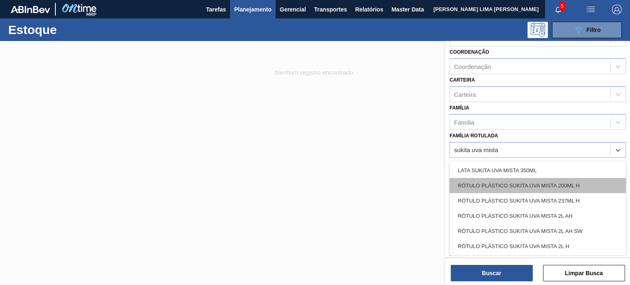
click at [516, 181] on div "RÓTULO PLÁSTICO SUKITA UVA MISTA 200ML H" at bounding box center [537, 185] width 176 height 15
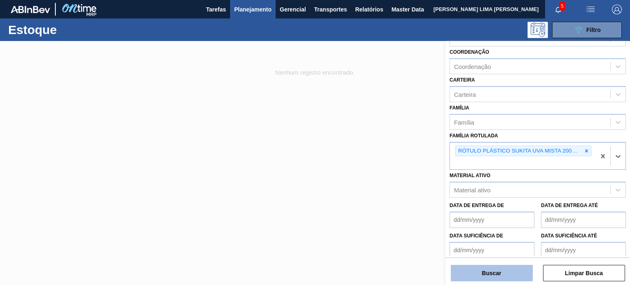
click at [506, 267] on button "Buscar" at bounding box center [492, 273] width 82 height 16
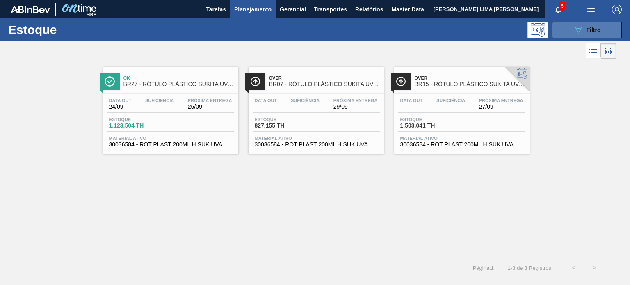
click at [565, 32] on button "089F7B8B-B2A5-4AFE-B5C0-19BA573D28AC Filtro" at bounding box center [587, 30] width 70 height 16
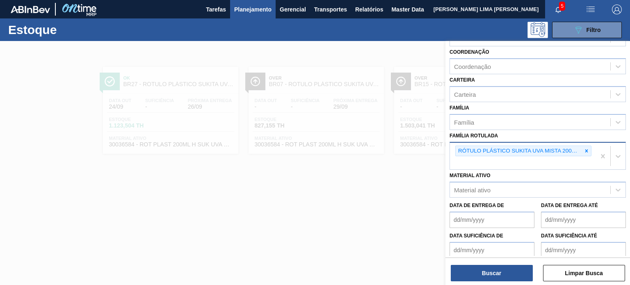
click at [583, 150] on icon at bounding box center [586, 151] width 6 height 6
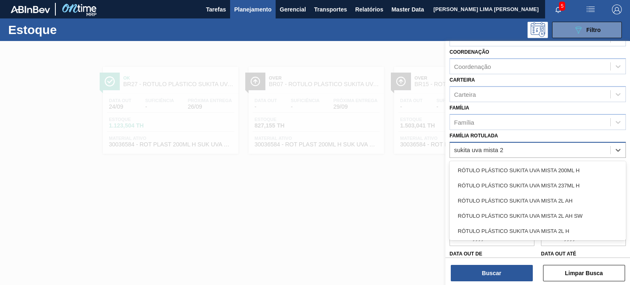
type Rotulada "sukita uva mista 2l"
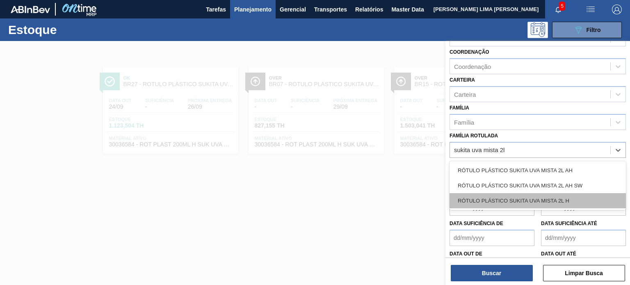
click at [537, 193] on div "RÓTULO PLÁSTICO SUKITA UVA MISTA 2L H" at bounding box center [537, 200] width 176 height 15
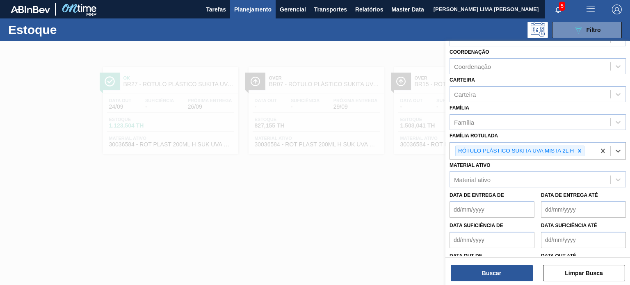
click at [502, 282] on div "Status do Estoque Status do Estoque Origem Origem Destino Destino Coordenação C…" at bounding box center [537, 164] width 185 height 246
click at [504, 278] on button "Buscar" at bounding box center [492, 273] width 82 height 16
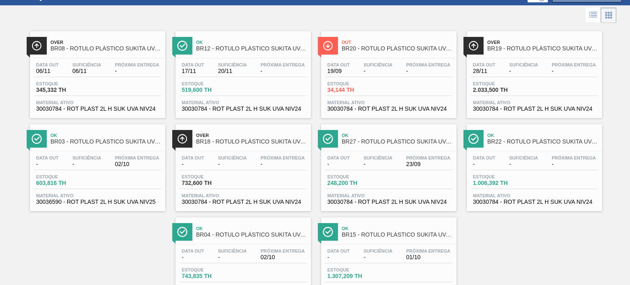
scroll to position [0, 0]
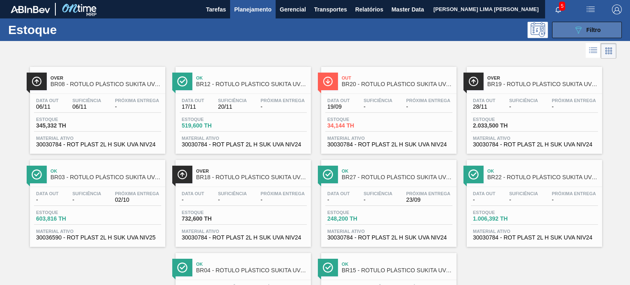
click at [569, 30] on button "089F7B8B-B2A5-4AFE-B5C0-19BA573D28AC Filtro" at bounding box center [587, 30] width 70 height 16
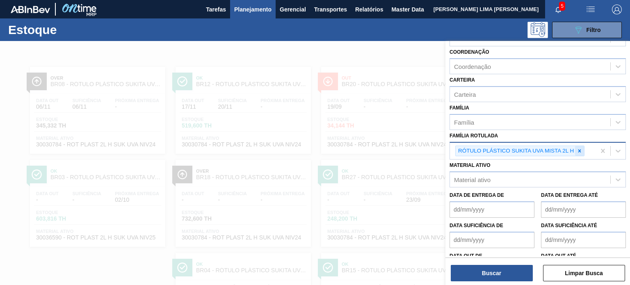
click at [576, 152] on icon at bounding box center [579, 151] width 6 height 6
paste Rotulada "TAMPA DE ALUMÍNIO PRATEADA CROWN ISE"
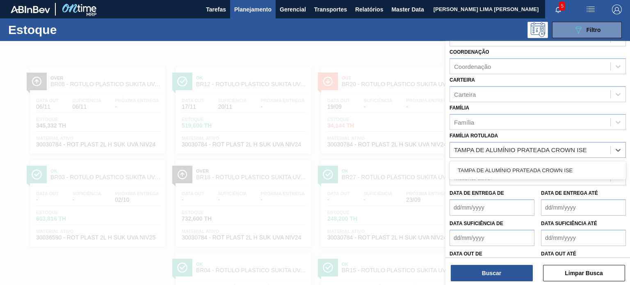
type Rotulada "TAMPA DE ALUMÍNIO PRATEADA CROWN ISE"
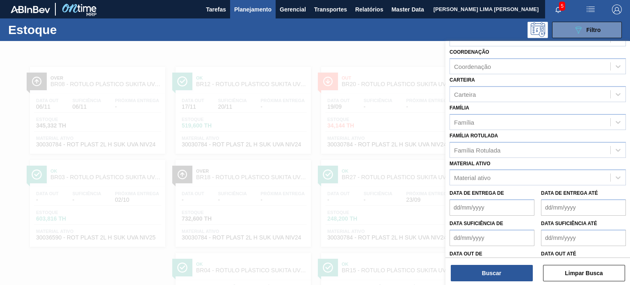
click at [552, 158] on div "Material ativo Material ativo" at bounding box center [537, 172] width 176 height 28
click at [543, 144] on div "Família Rotulada" at bounding box center [530, 150] width 160 height 12
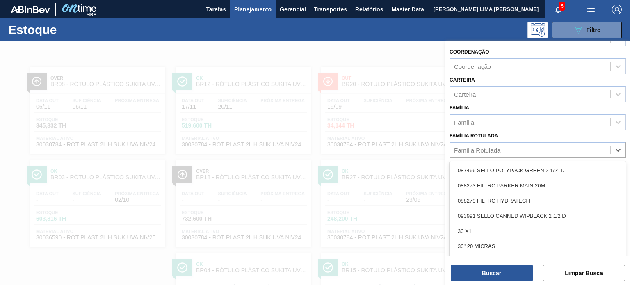
paste Rotulada "TAMPA DE ALUMÍNIO PRATEADA CROWN ISE"
type Rotulada "TAMPA DE ALUMÍNIO PRATEADA CROWN ISE"
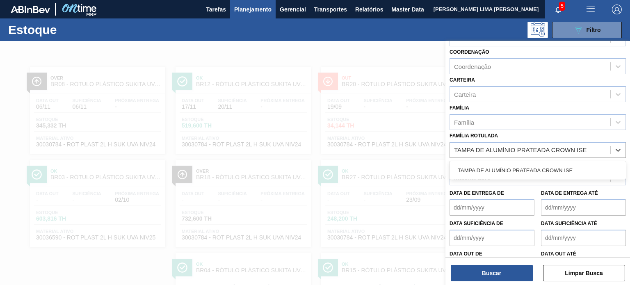
click at [536, 170] on div "TAMPA DE ALUMÍNIO PRATEADA CROWN ISE" at bounding box center [537, 170] width 176 height 15
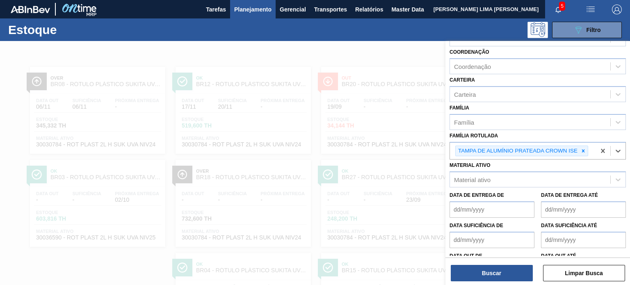
click at [510, 263] on div "Buscar Limpar Busca" at bounding box center [537, 268] width 185 height 23
click at [507, 267] on button "Buscar" at bounding box center [492, 273] width 82 height 16
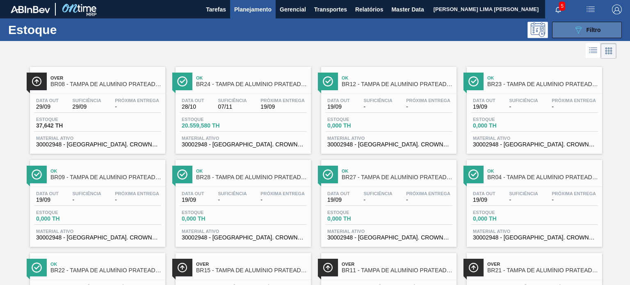
click at [566, 31] on button "089F7B8B-B2A5-4AFE-B5C0-19BA573D28AC Filtro" at bounding box center [587, 30] width 70 height 16
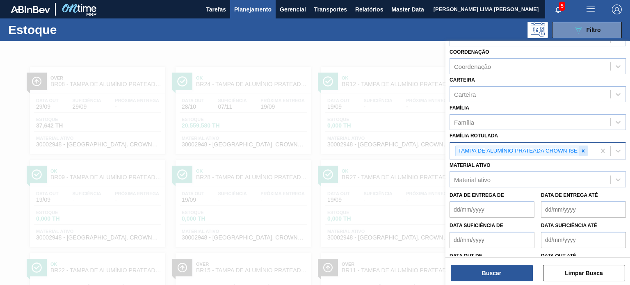
click at [582, 152] on div at bounding box center [583, 151] width 9 height 10
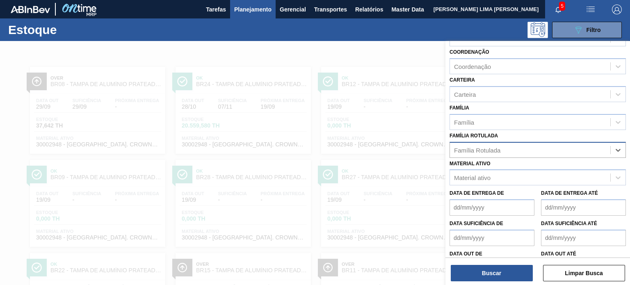
paste Rotulada "TAMPA AL.CDL PRATEADA SPIDERMAN"
type Rotulada "TAMPA AL.CDL PRATEADA SPIDERMAN"
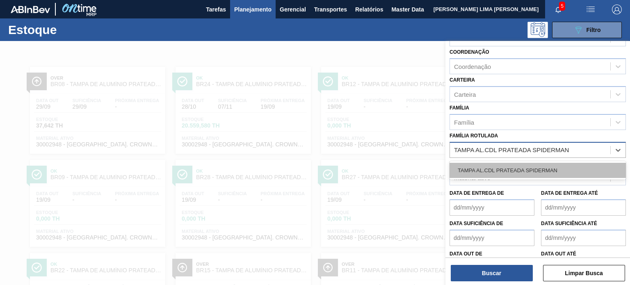
click at [531, 166] on div "TAMPA AL.CDL PRATEADA SPIDERMAN" at bounding box center [537, 170] width 176 height 15
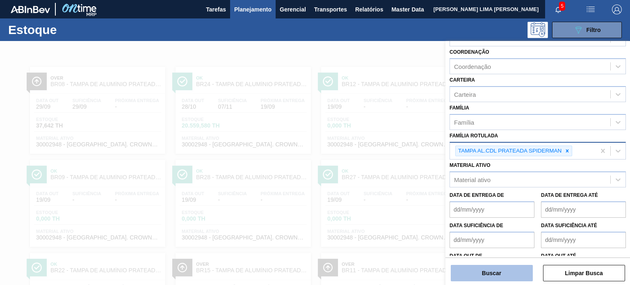
click at [515, 273] on button "Buscar" at bounding box center [492, 273] width 82 height 16
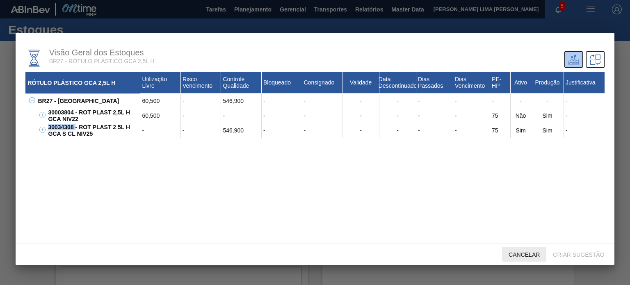
click at [524, 256] on span "Cancelar" at bounding box center [524, 254] width 44 height 7
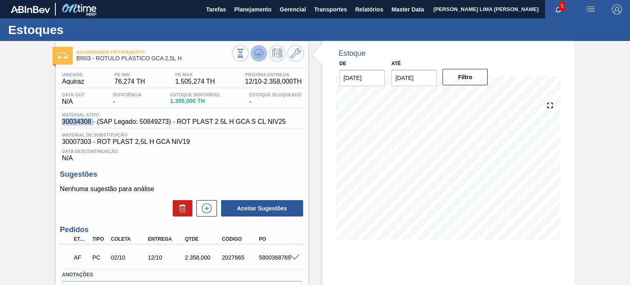
click at [260, 54] on icon at bounding box center [259, 53] width 10 height 10
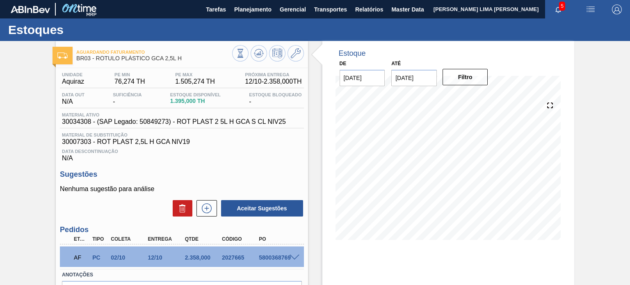
click at [184, 101] on span "1.395,000 TH" at bounding box center [195, 101] width 50 height 6
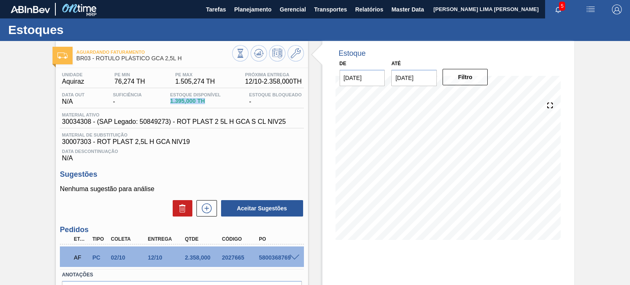
click at [184, 101] on span "1.395,000 TH" at bounding box center [195, 101] width 50 height 6
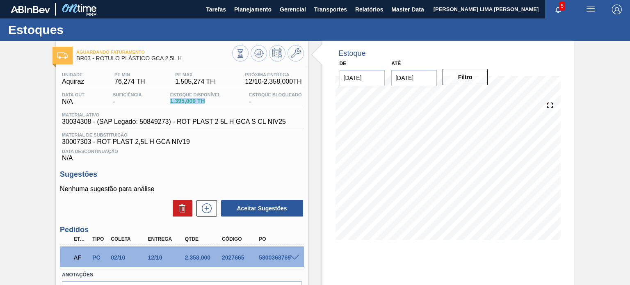
click at [184, 101] on span "1.395,000 TH" at bounding box center [195, 101] width 50 height 6
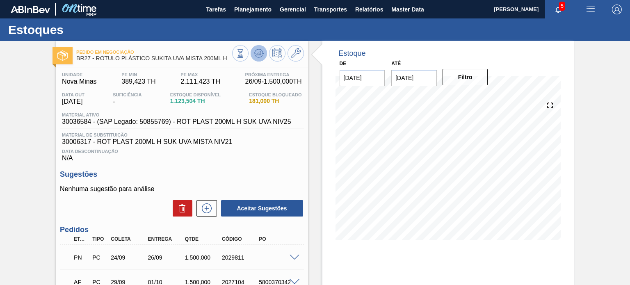
click at [256, 52] on icon at bounding box center [259, 53] width 10 height 10
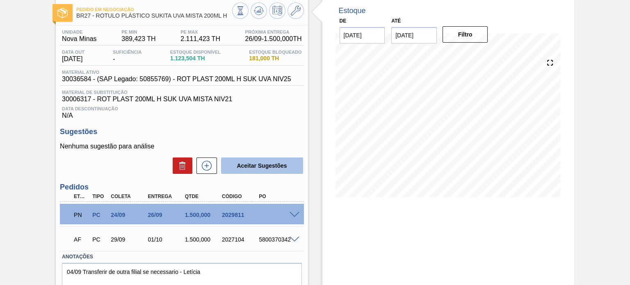
scroll to position [76, 0]
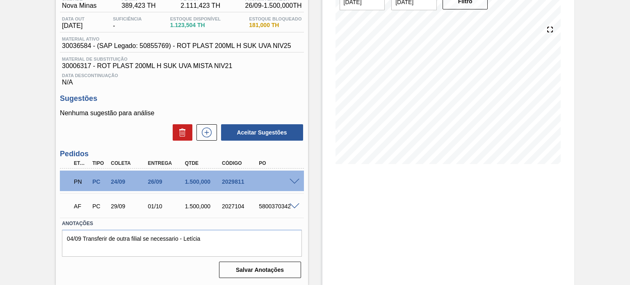
click at [304, 182] on div "Unidade Nova Minas PE MIN 389,423 TH PE MAX 2.111,423 TH Próxima Entrega 26/09 …" at bounding box center [182, 136] width 252 height 289
click at [298, 182] on div at bounding box center [295, 181] width 16 height 6
click at [296, 180] on span at bounding box center [294, 182] width 10 height 6
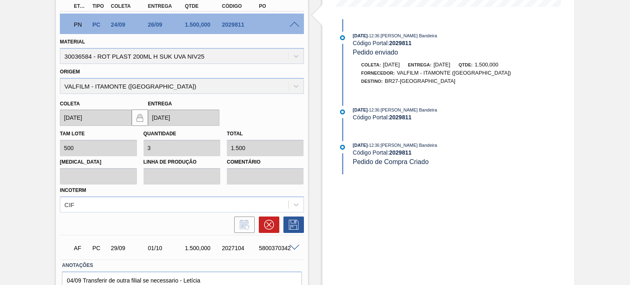
scroll to position [151, 0]
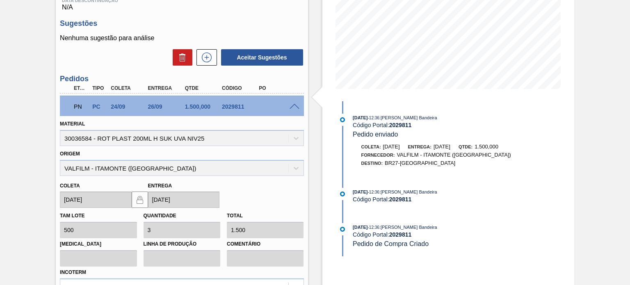
click at [297, 105] on span at bounding box center [294, 107] width 10 height 6
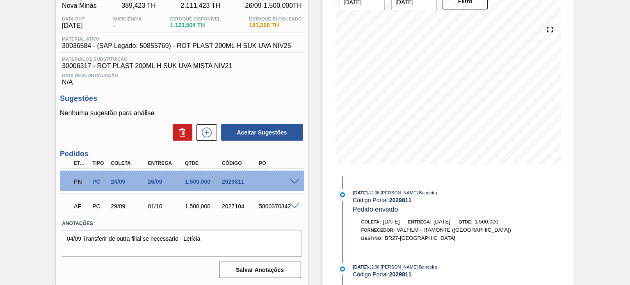
click at [293, 206] on span at bounding box center [294, 206] width 10 height 6
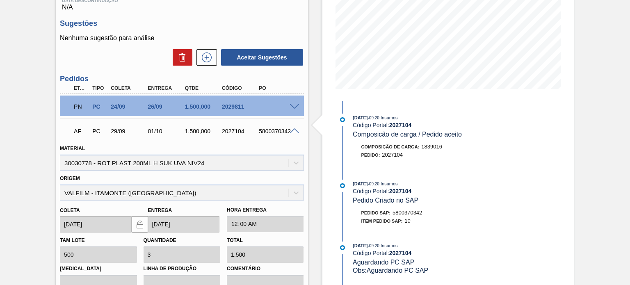
click at [231, 128] on div "2027104" at bounding box center [240, 131] width 41 height 7
copy div "2027104"
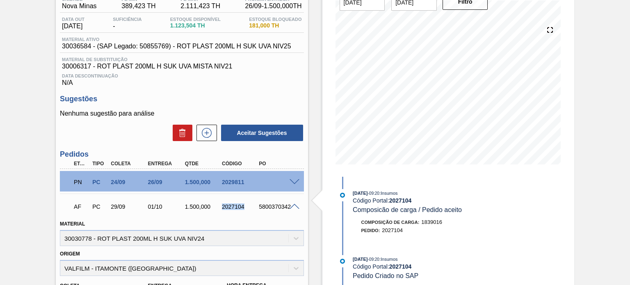
scroll to position [0, 0]
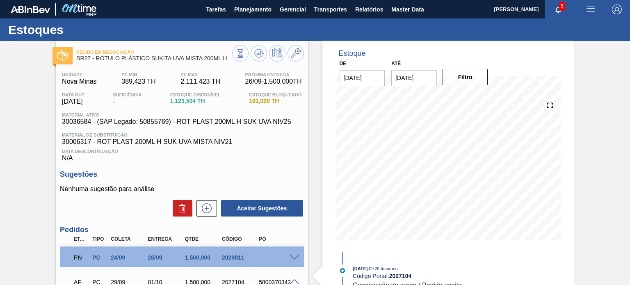
click at [225, 61] on span "BR27 - RÓTULO PLÁSTICO SUKITA UVA MISTA 200ML H" at bounding box center [153, 58] width 155 height 6
drag, startPoint x: 227, startPoint y: 60, endPoint x: 96, endPoint y: 57, distance: 130.8
click at [96, 57] on span "BR27 - RÓTULO PLÁSTICO SUKITA UVA MISTA 200ML H" at bounding box center [153, 58] width 155 height 6
copy span "RÓTULO PLÁSTICO SUKITA UVA MISTA 200ML H"
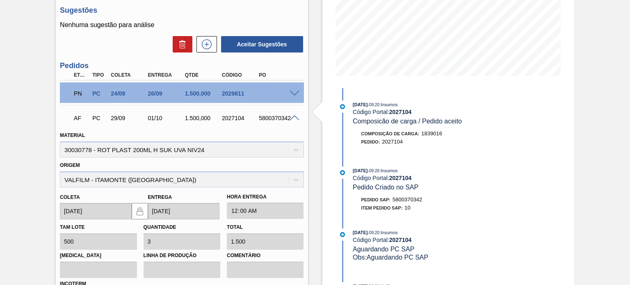
scroll to position [164, 0]
click at [235, 117] on div "2027104" at bounding box center [240, 118] width 41 height 7
copy div "2027104"
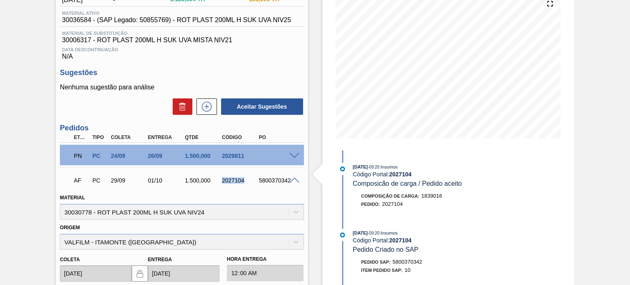
scroll to position [41, 0]
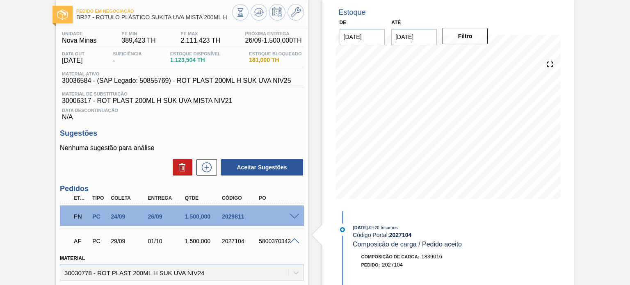
click at [297, 216] on span at bounding box center [294, 217] width 10 height 6
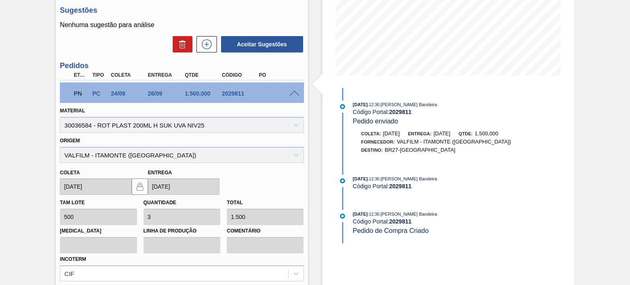
click at [293, 94] on span at bounding box center [294, 94] width 10 height 6
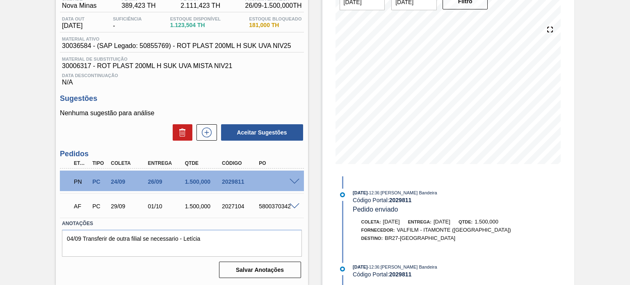
click at [292, 206] on span at bounding box center [294, 206] width 10 height 6
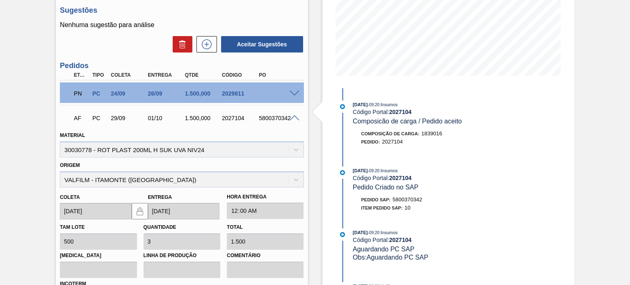
click at [294, 116] on span at bounding box center [294, 118] width 10 height 6
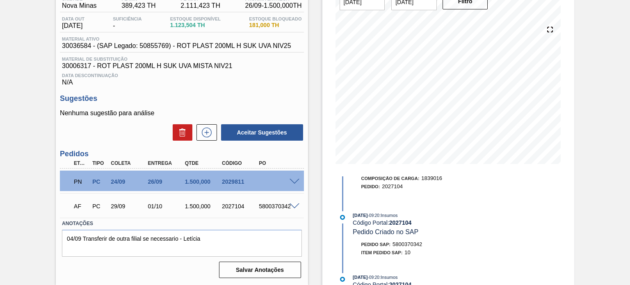
scroll to position [349, 0]
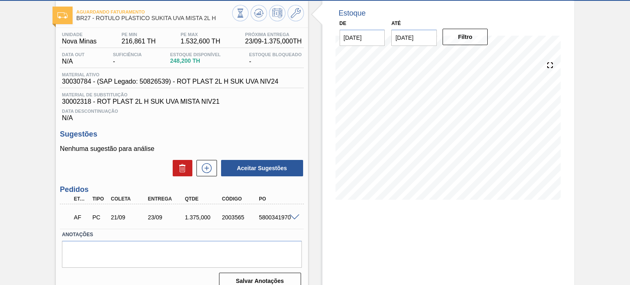
scroll to position [67, 0]
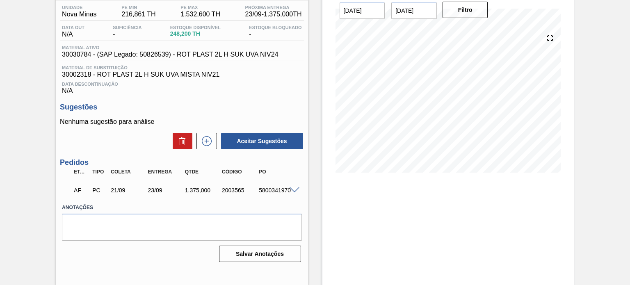
click at [291, 189] on span at bounding box center [294, 190] width 10 height 6
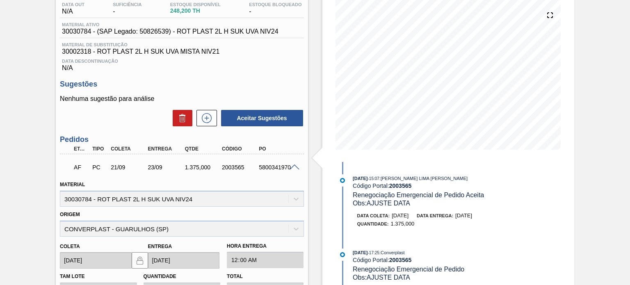
scroll to position [108, 0]
